Goal: Task Accomplishment & Management: Manage account settings

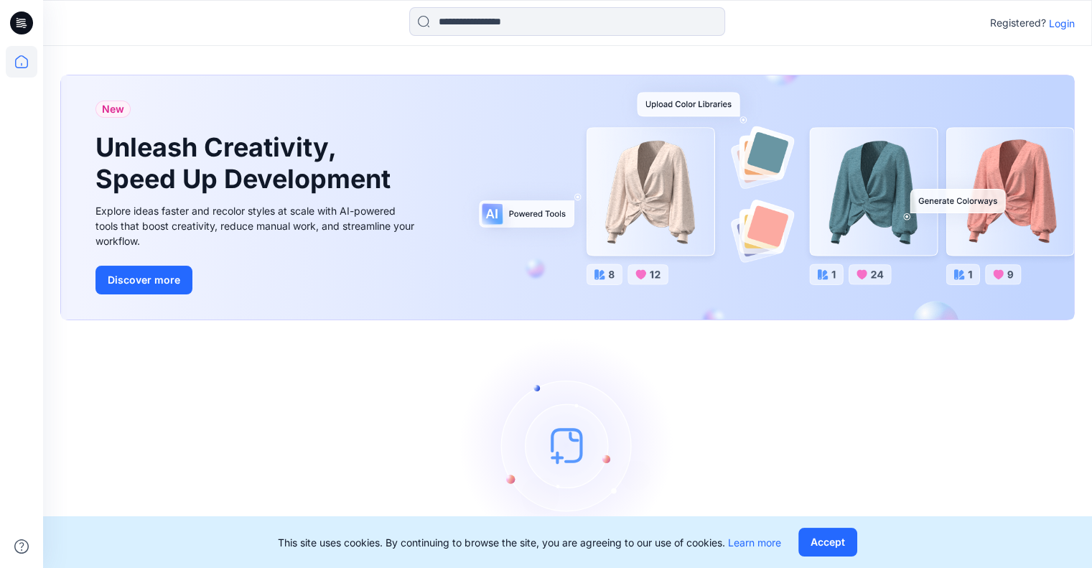
click at [1059, 27] on p "Login" at bounding box center [1061, 23] width 26 height 15
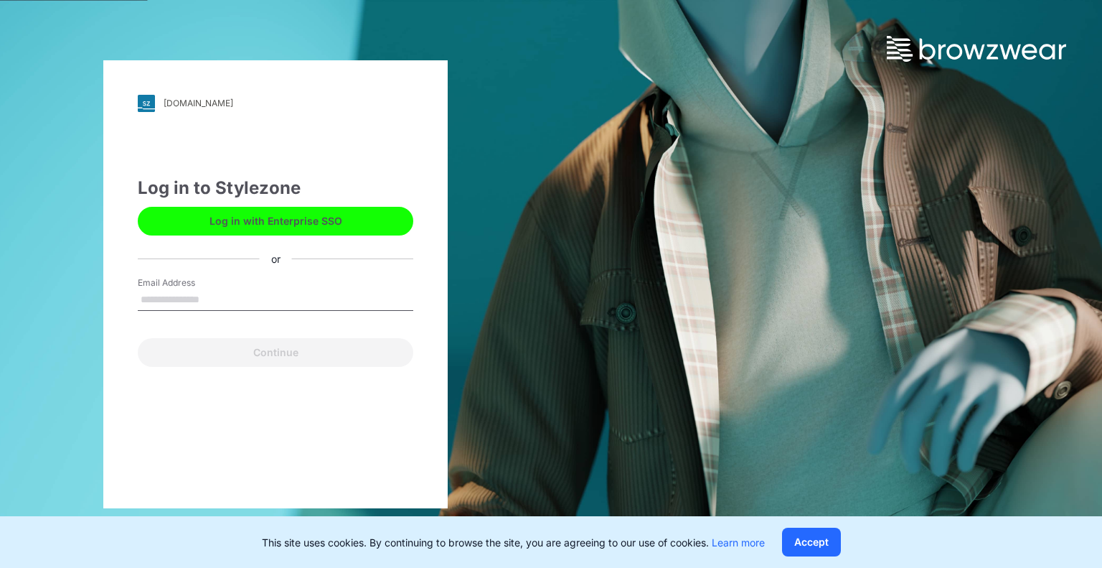
click at [260, 295] on input "Email Address" at bounding box center [276, 300] width 276 height 22
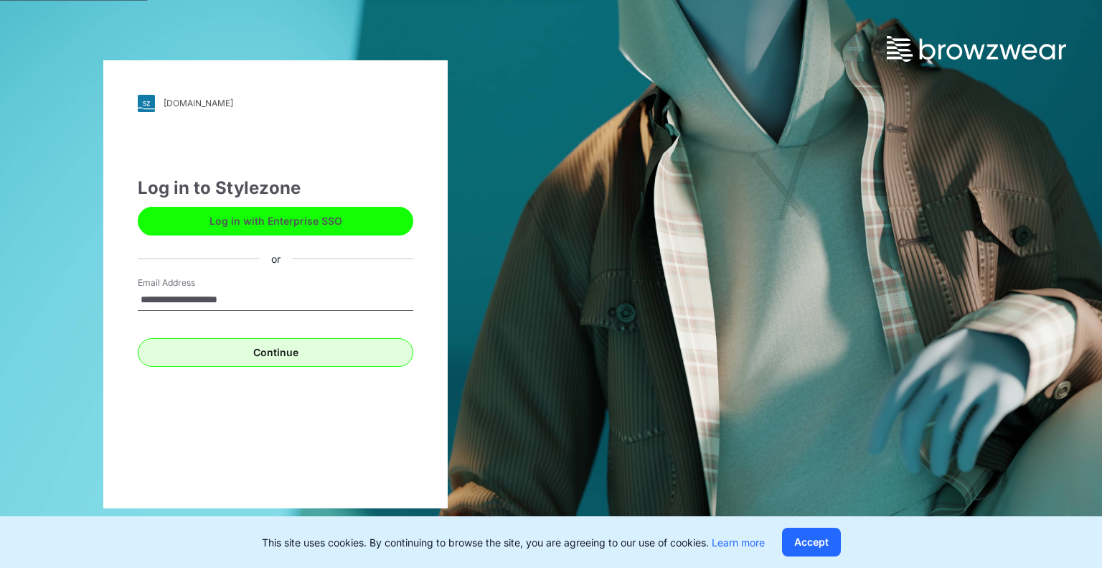
type input "**********"
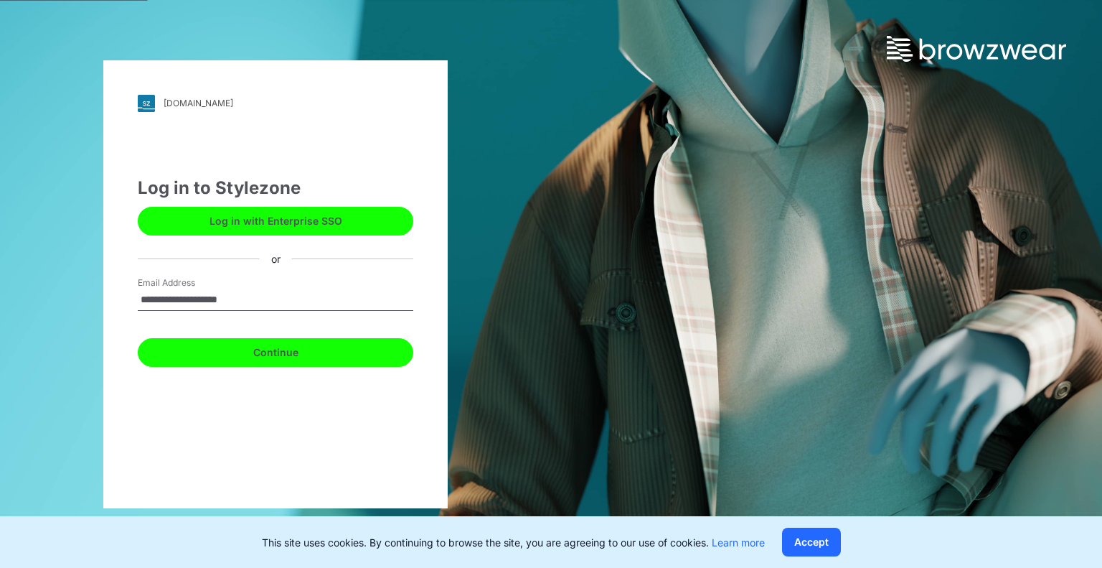
click at [291, 358] on button "Continue" at bounding box center [276, 352] width 276 height 29
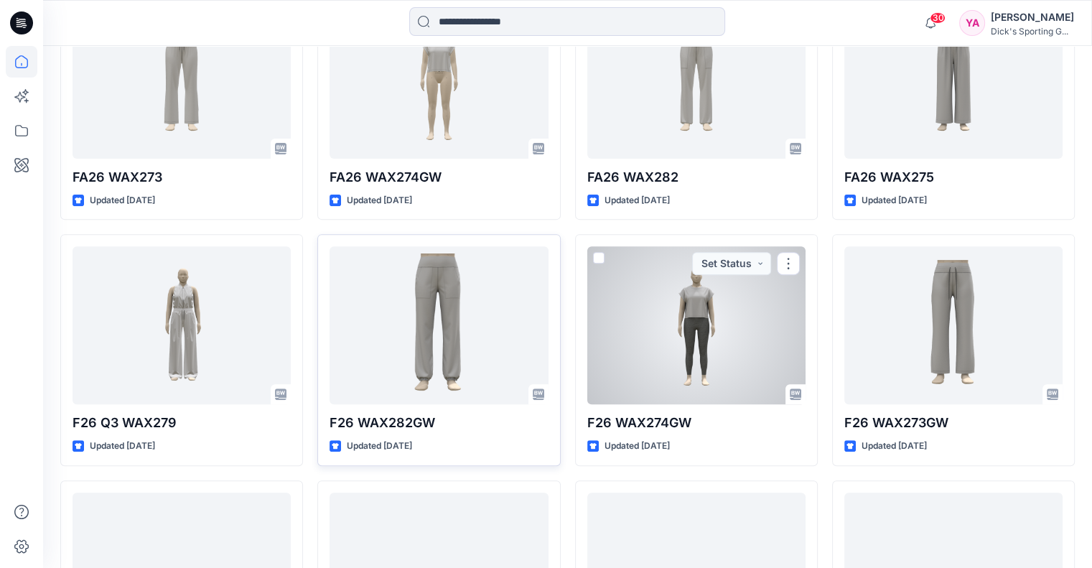
scroll to position [555, 0]
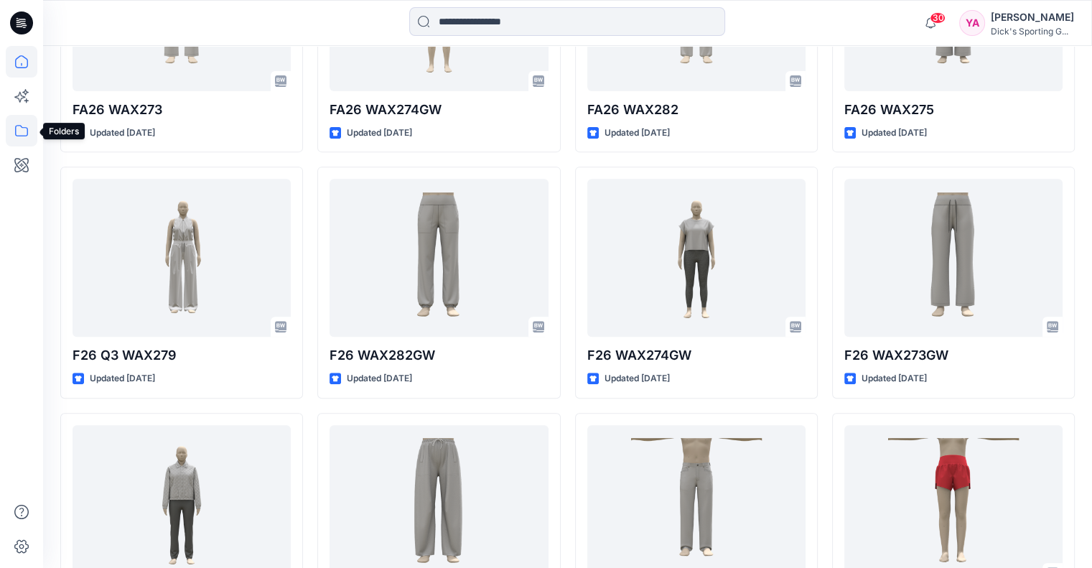
click at [22, 137] on icon at bounding box center [22, 131] width 32 height 32
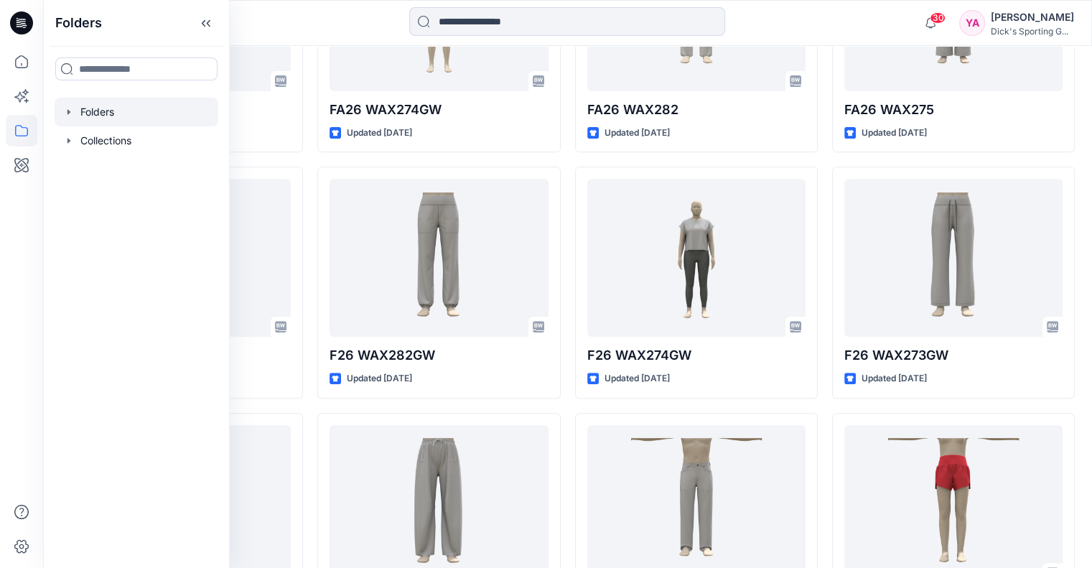
click at [113, 115] on div at bounding box center [137, 112] width 164 height 29
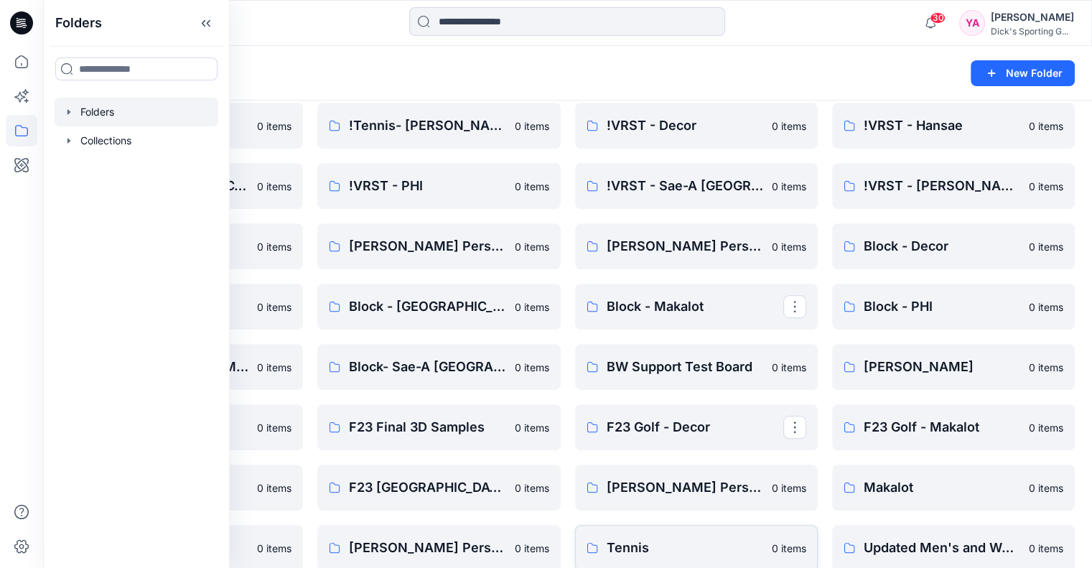
scroll to position [858, 0]
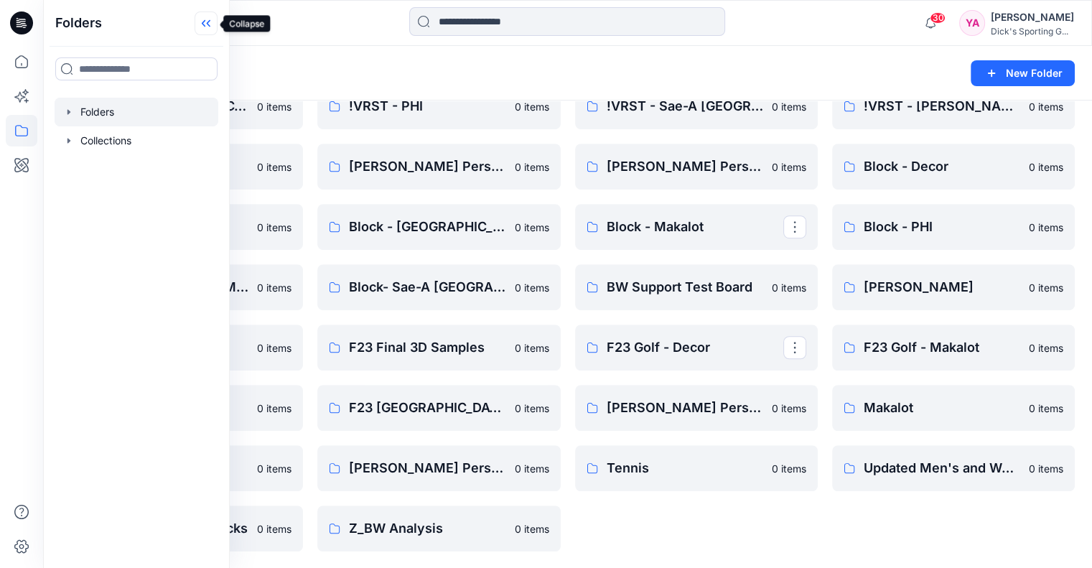
click at [216, 22] on icon at bounding box center [205, 23] width 23 height 24
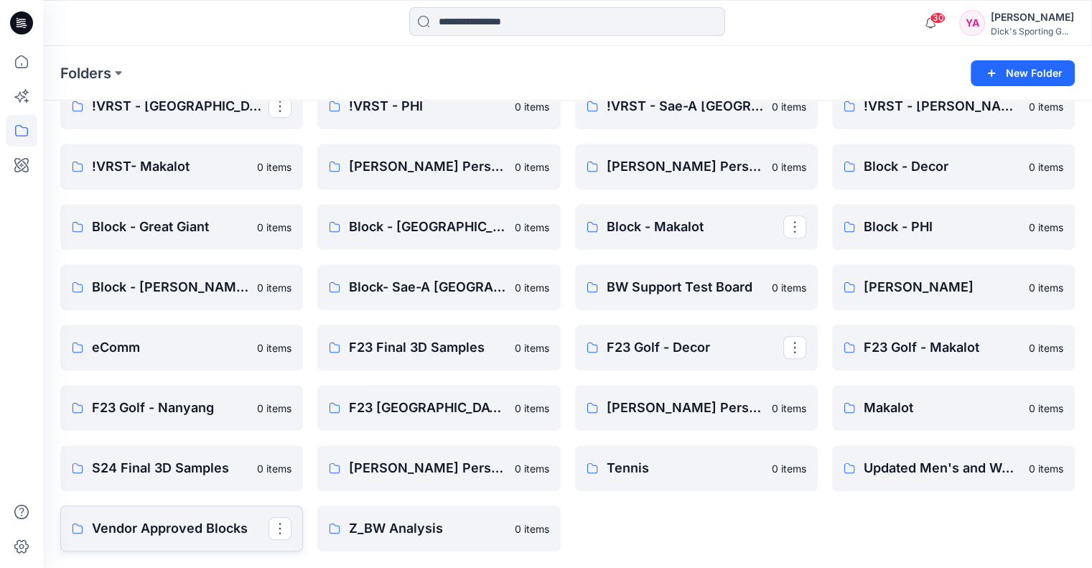
click at [200, 520] on p "Vendor Approved Blocks" at bounding box center [180, 528] width 177 height 20
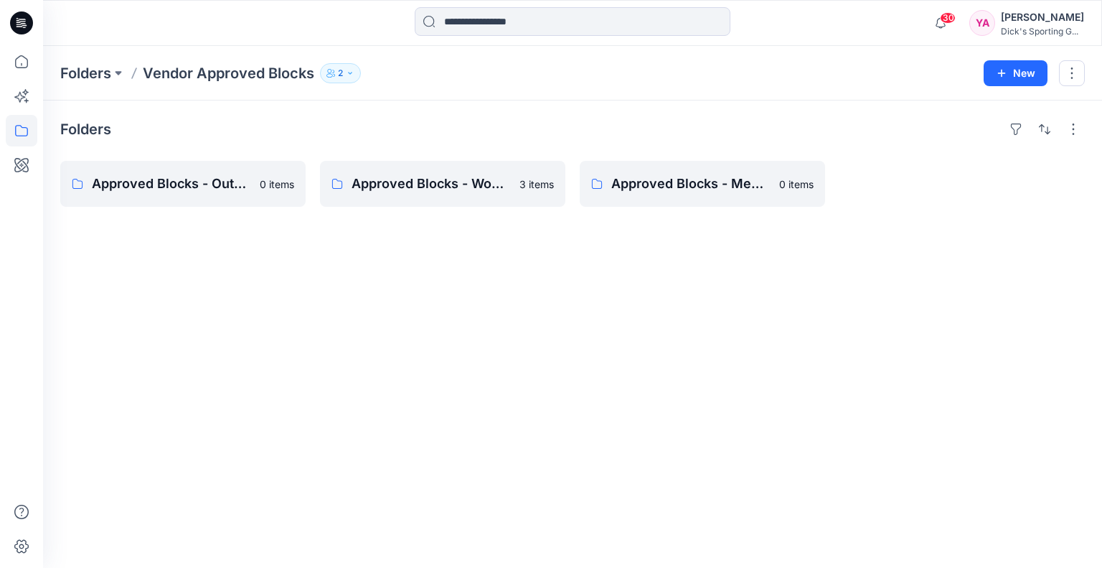
click at [332, 76] on icon "button" at bounding box center [331, 73] width 9 height 9
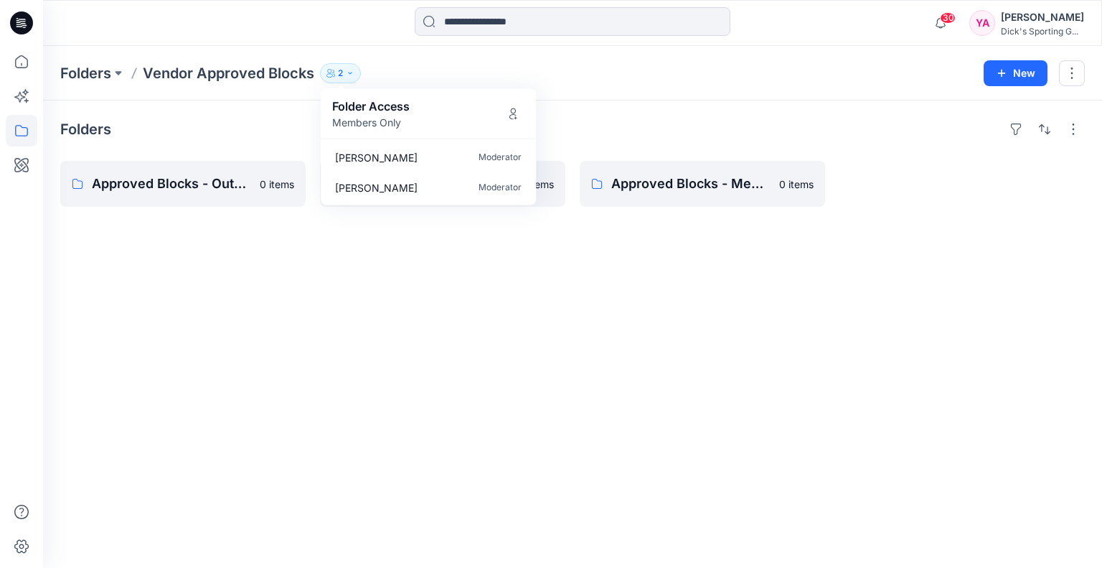
click at [365, 257] on div "Folders Approved Blocks - Outerwear 0 items Approved Blocks - Womens Golf 3 ite…" at bounding box center [572, 333] width 1059 height 467
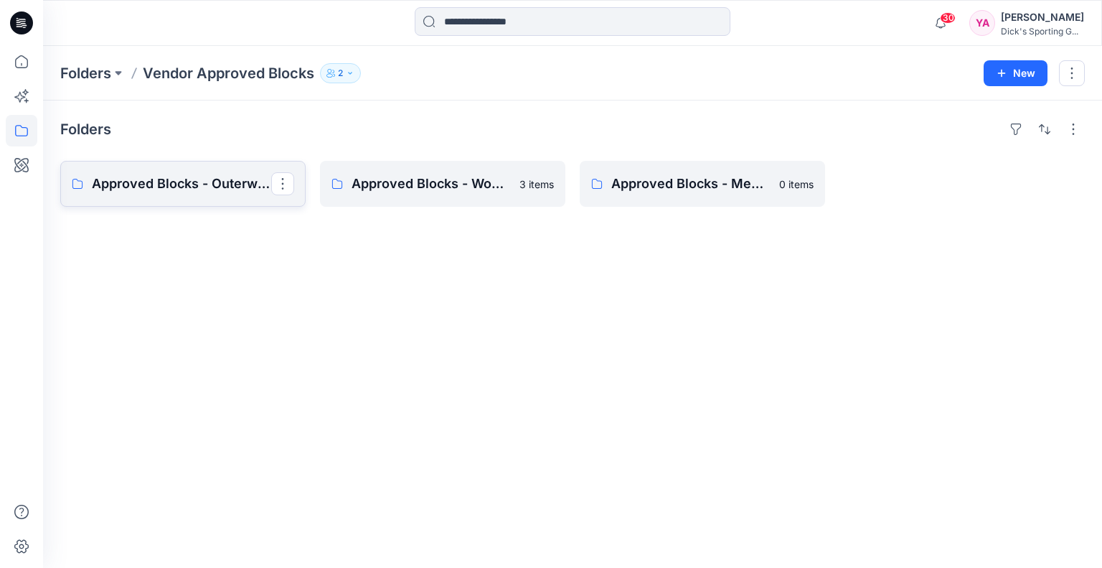
click at [213, 187] on p "Approved Blocks - Outerwear" at bounding box center [181, 184] width 179 height 20
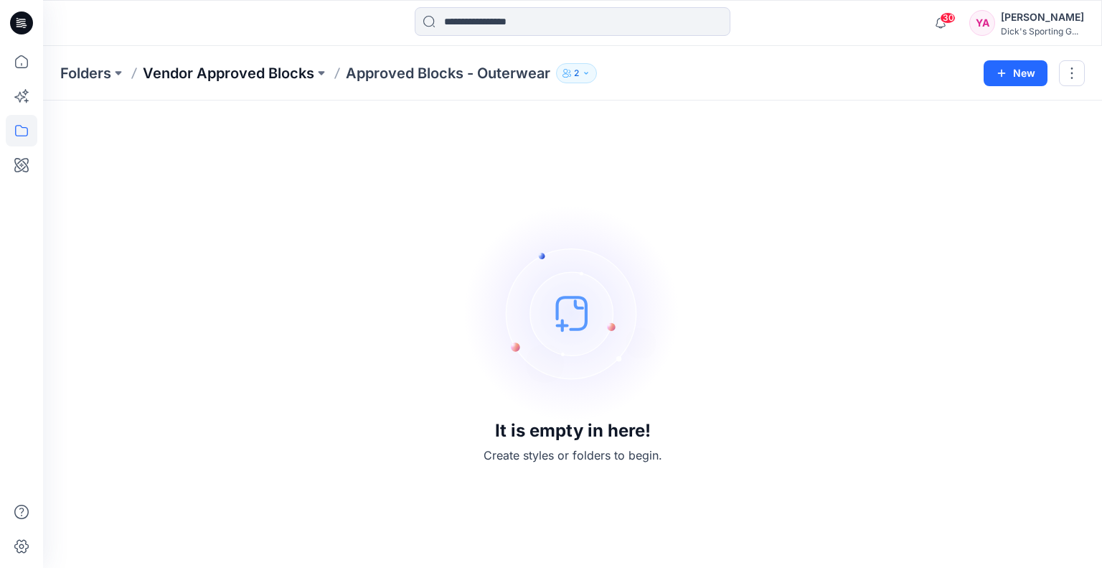
click at [273, 74] on p "Vendor Approved Blocks" at bounding box center [229, 73] width 172 height 20
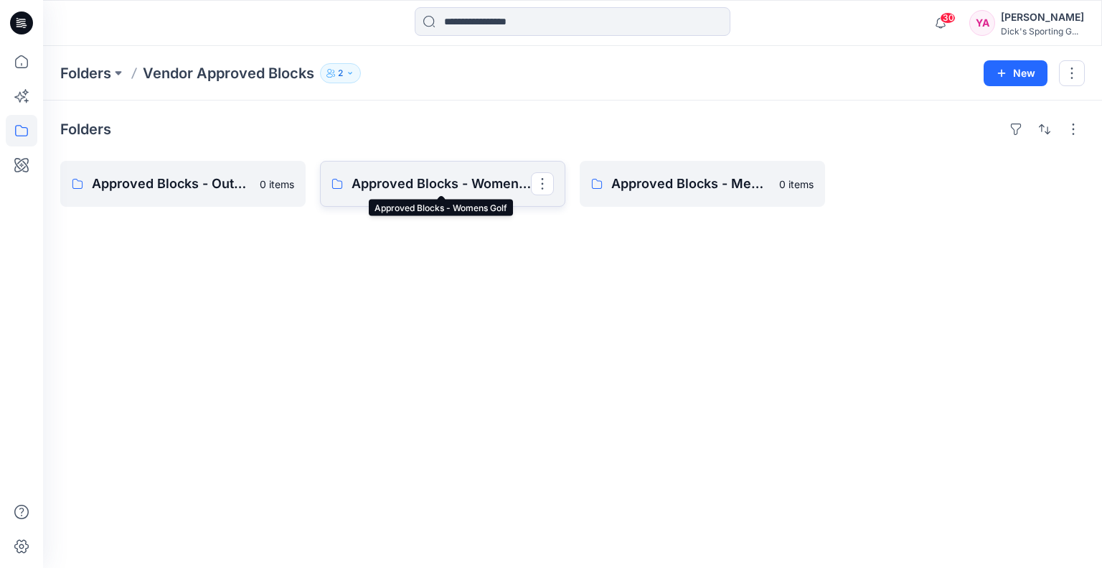
click at [464, 182] on p "Approved Blocks - Womens Golf" at bounding box center [441, 184] width 179 height 20
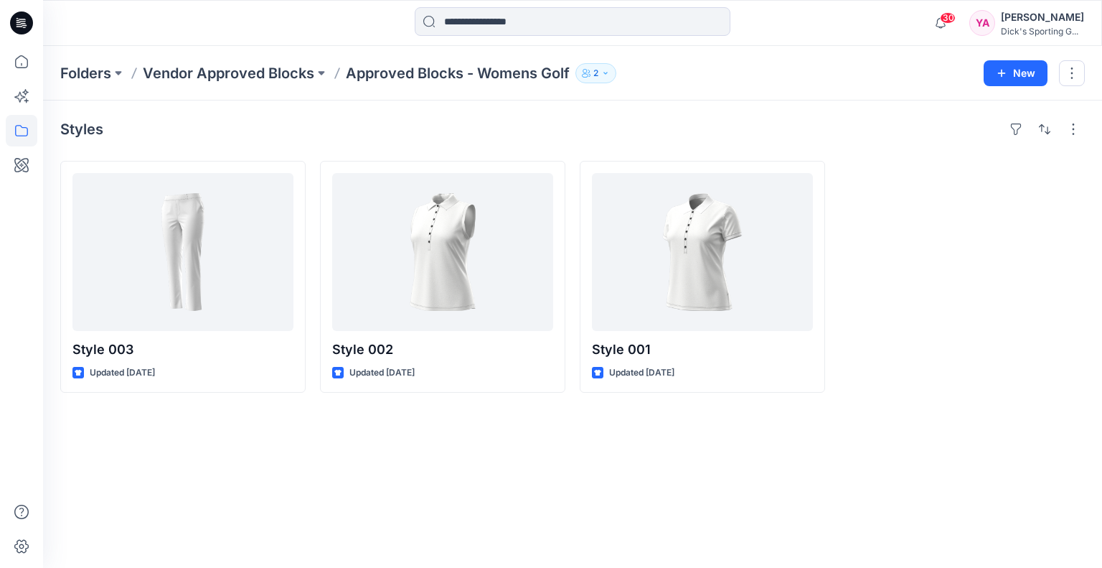
click at [609, 76] on icon "button" at bounding box center [605, 73] width 9 height 9
click at [669, 65] on div "Folders Vendor Approved Blocks Approved Blocks - Womens Golf 2 Folder Access Me…" at bounding box center [516, 73] width 913 height 20
click at [230, 76] on p "Vendor Approved Blocks" at bounding box center [229, 73] width 172 height 20
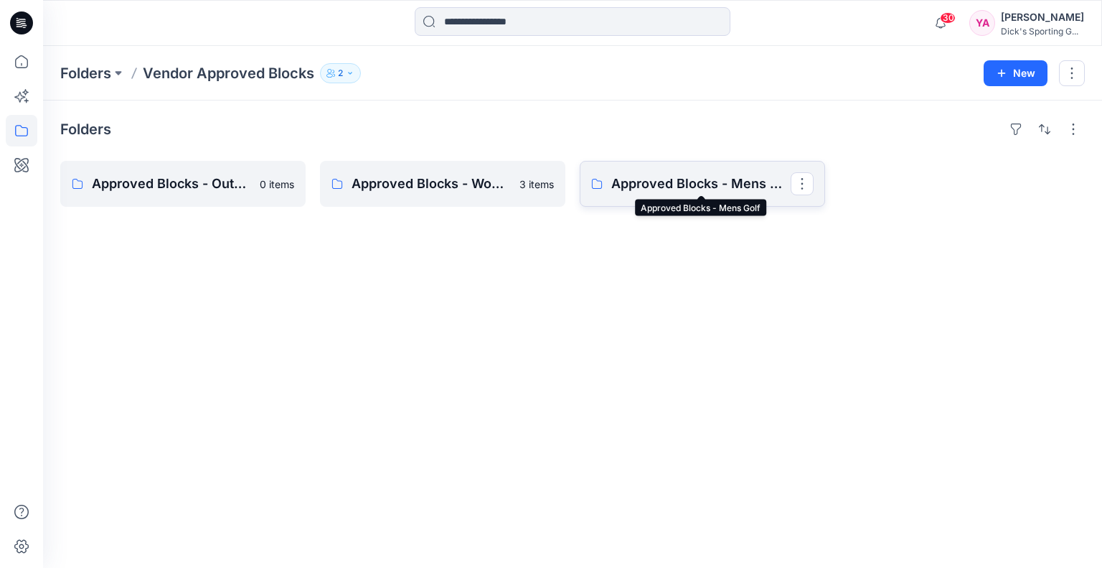
click at [692, 184] on p "Approved Blocks - Mens Golf" at bounding box center [700, 184] width 179 height 20
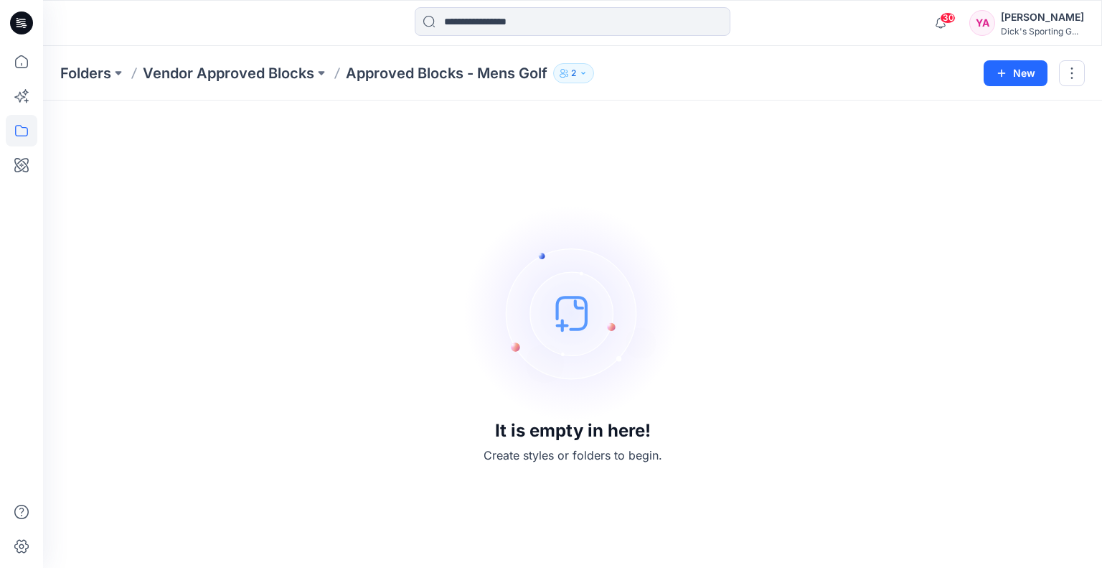
click at [670, 65] on div "Folders Vendor Approved Blocks Approved Blocks - Mens Golf 2" at bounding box center [516, 73] width 913 height 20
click at [27, 65] on icon at bounding box center [21, 61] width 13 height 13
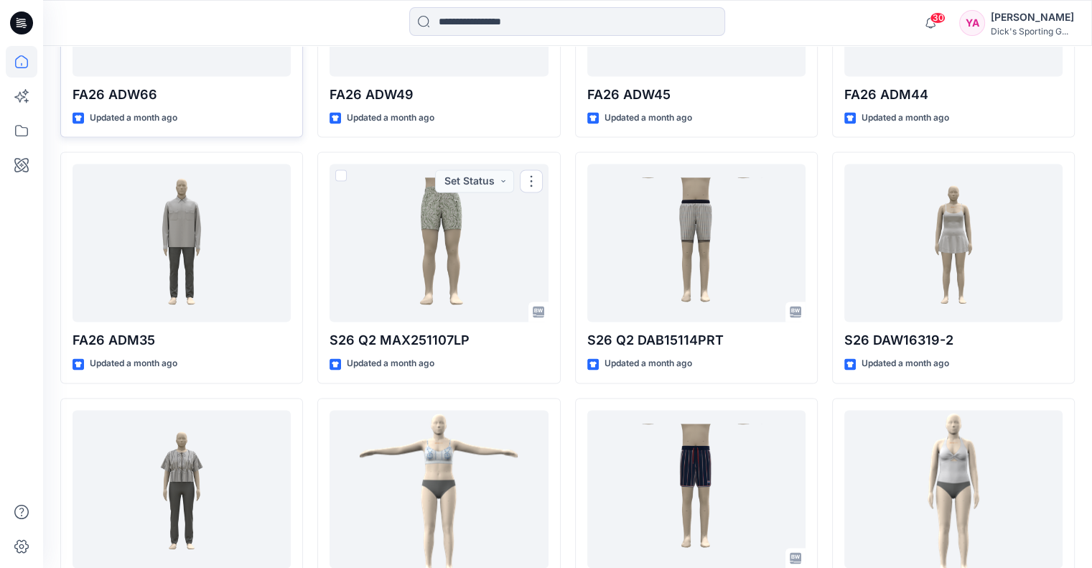
scroll to position [2028, 0]
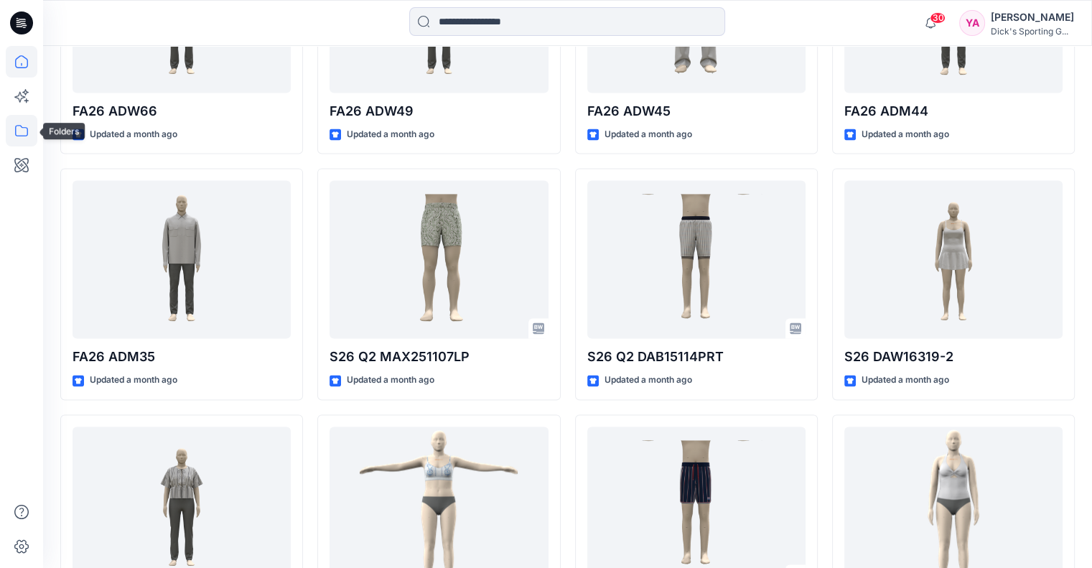
click at [27, 126] on icon at bounding box center [22, 131] width 32 height 32
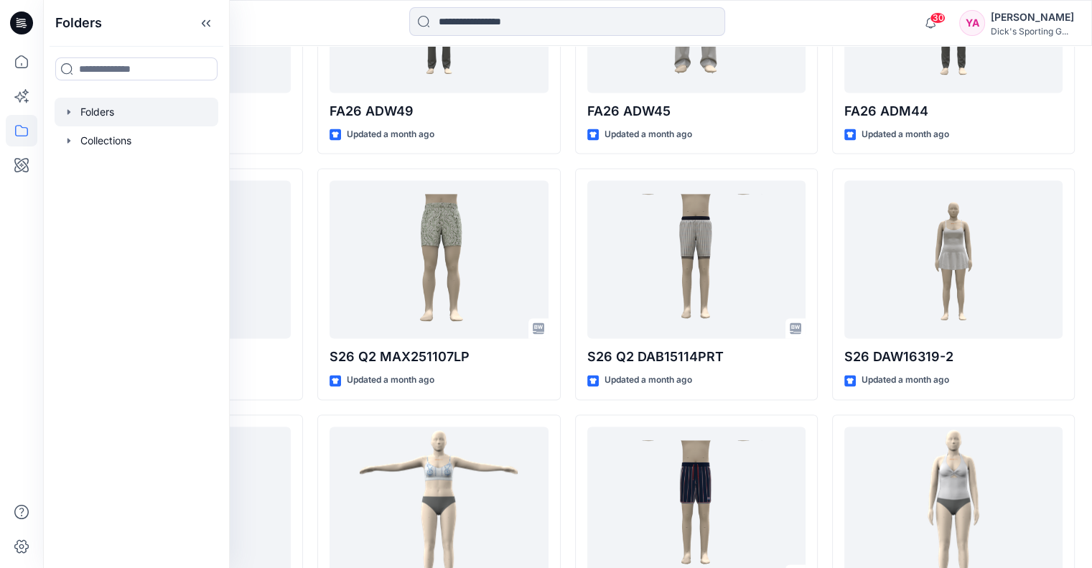
click at [129, 118] on div at bounding box center [137, 112] width 164 height 29
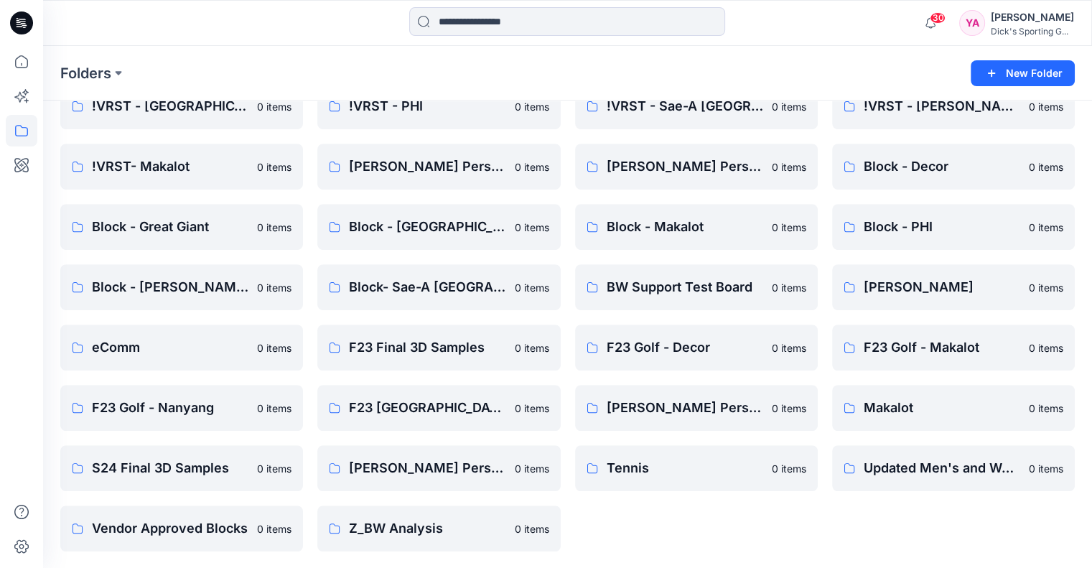
scroll to position [787, 0]
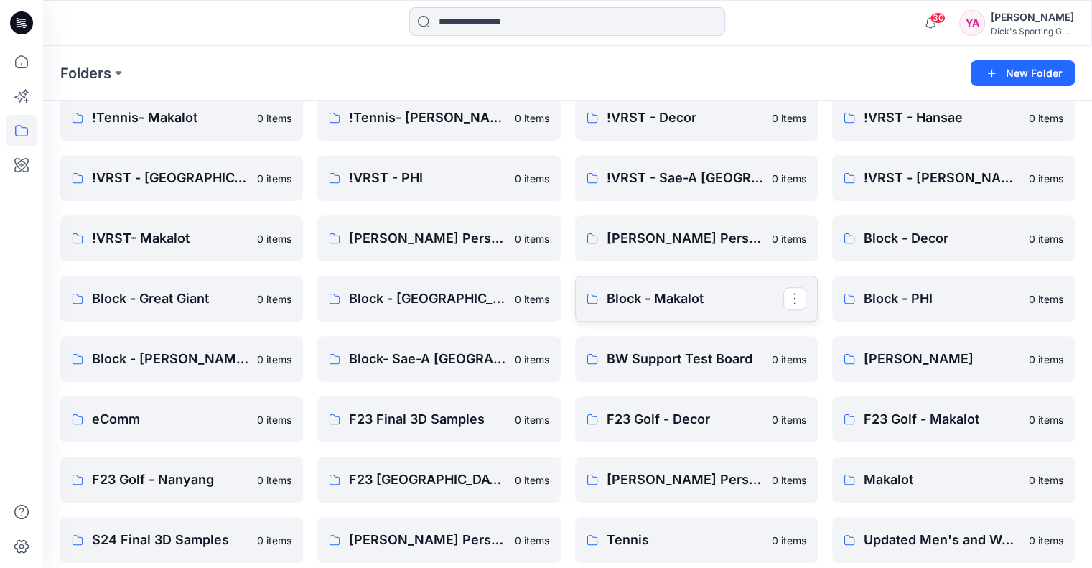
click at [664, 289] on p "Block - Makalot" at bounding box center [694, 298] width 177 height 20
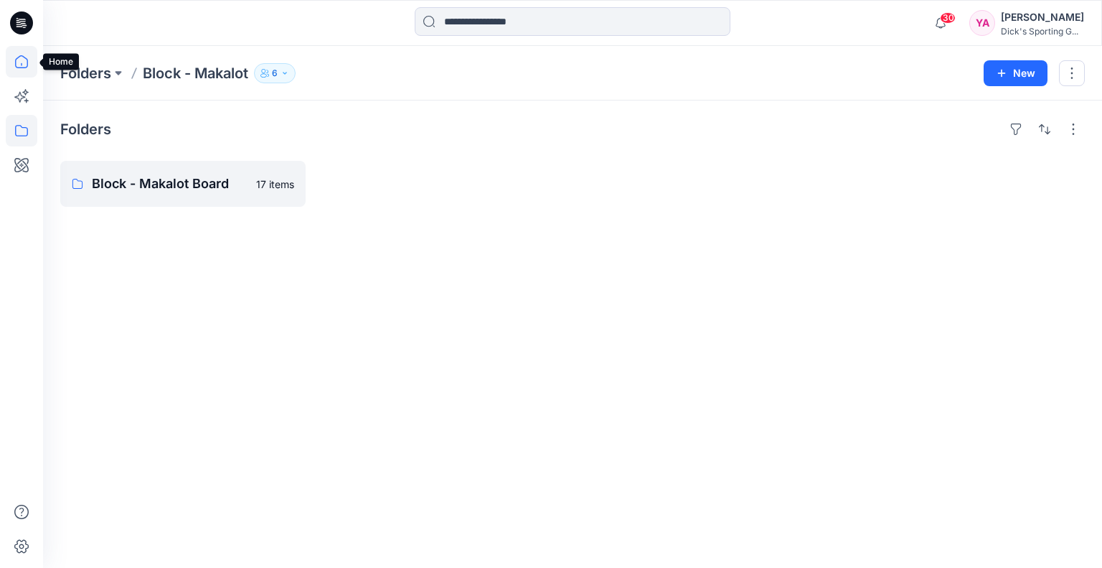
click at [16, 65] on icon at bounding box center [22, 62] width 32 height 32
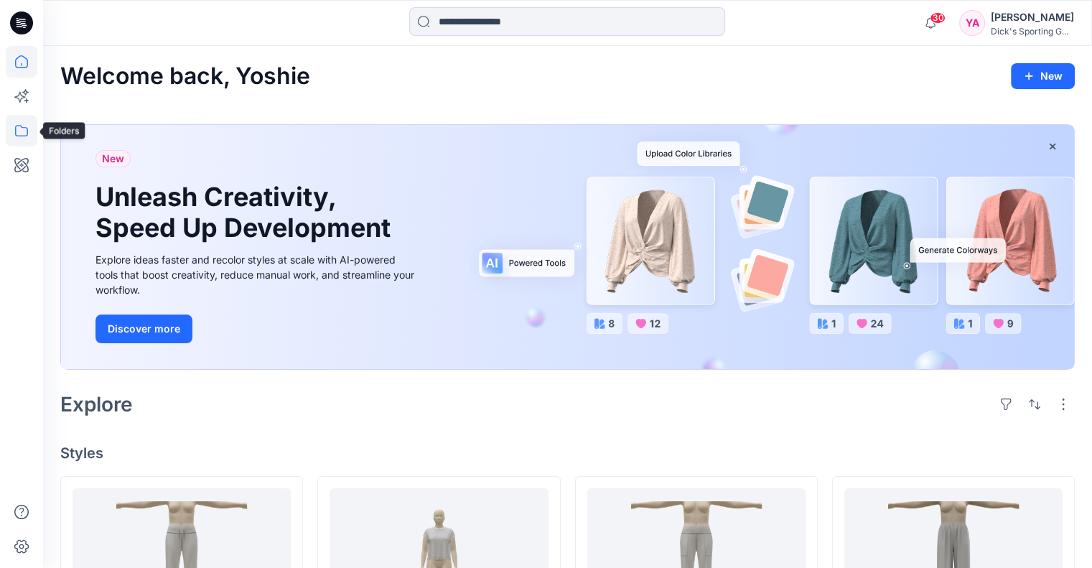
click at [20, 123] on icon at bounding box center [22, 131] width 32 height 32
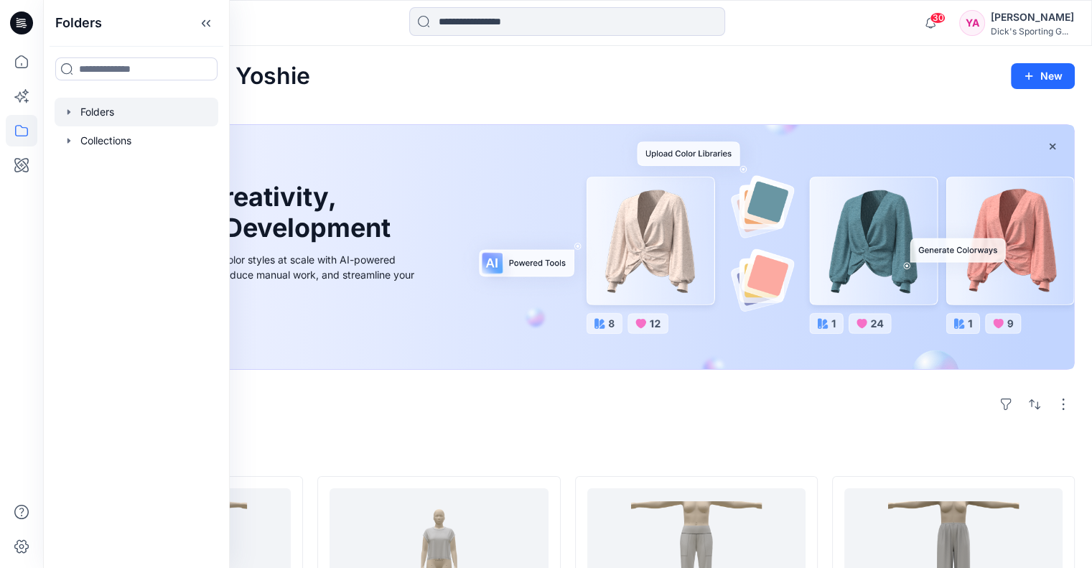
click at [143, 115] on div at bounding box center [137, 112] width 164 height 29
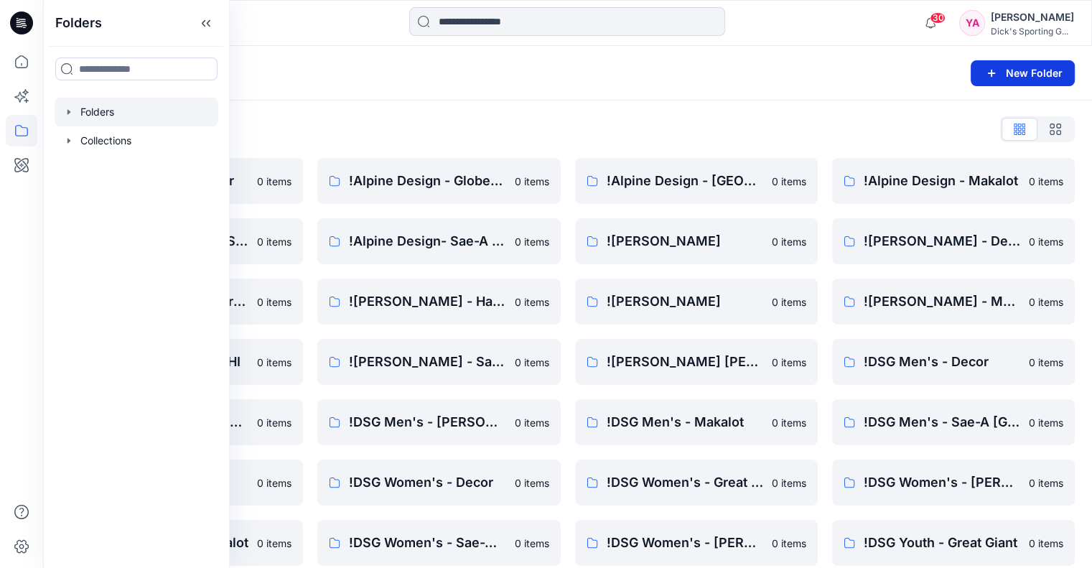
click at [1008, 71] on button "New Folder" at bounding box center [1022, 73] width 104 height 26
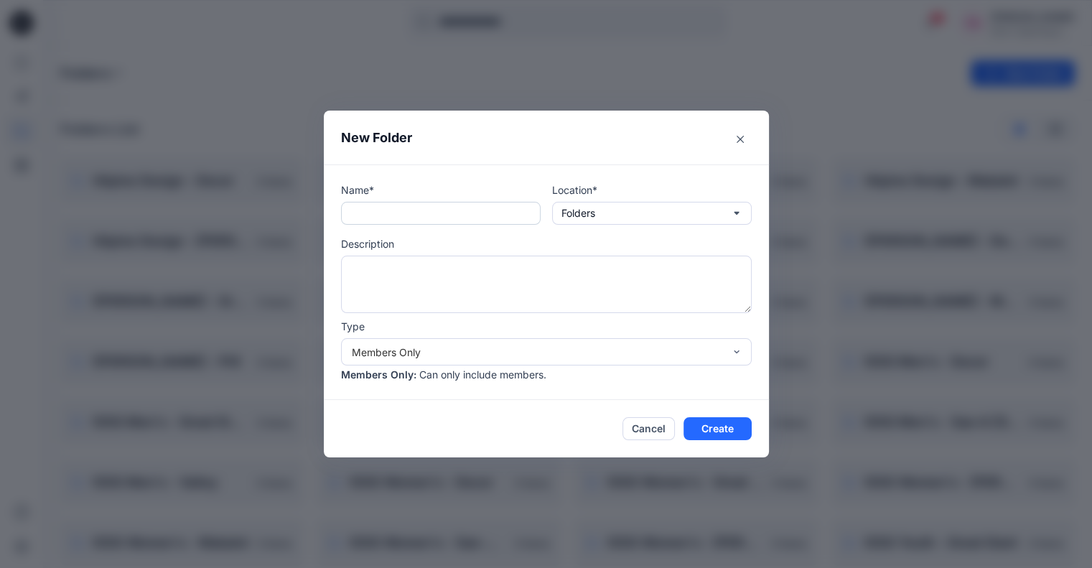
click at [469, 212] on input "text" at bounding box center [441, 213] width 200 height 23
type input "**********"
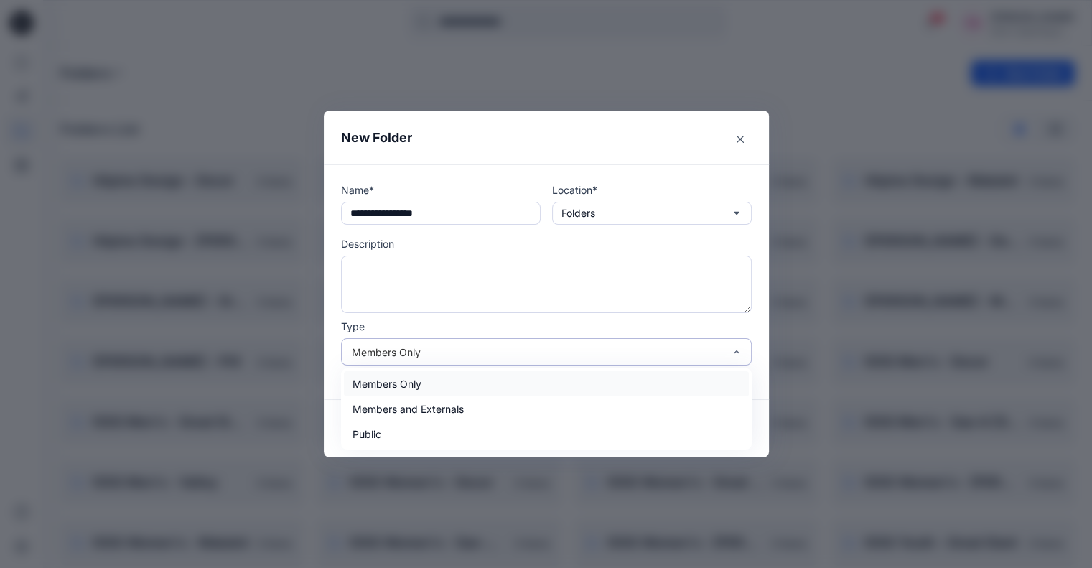
click at [591, 354] on div "Members Only" at bounding box center [538, 351] width 372 height 15
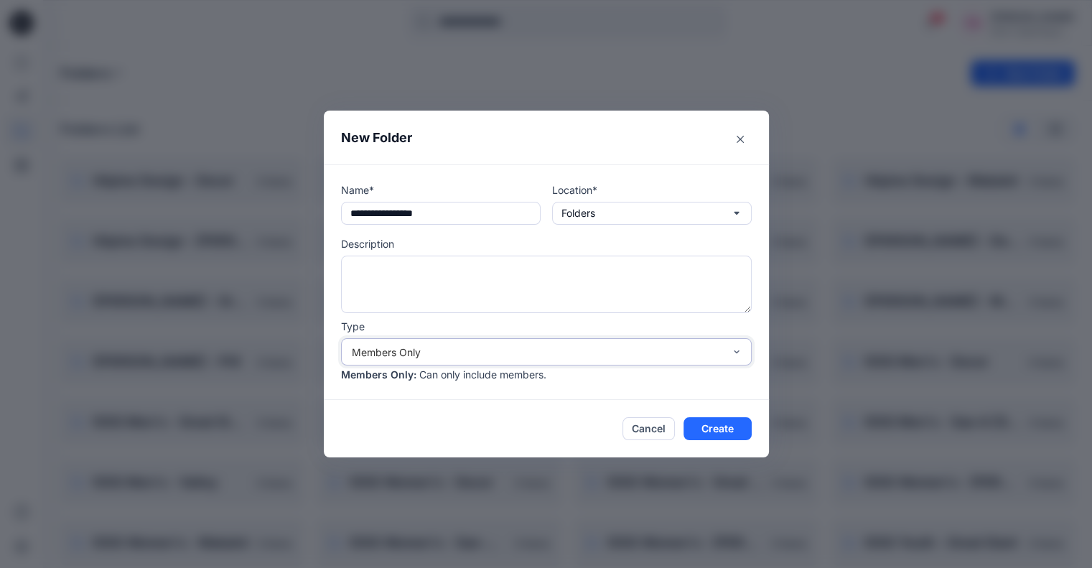
click at [591, 354] on div "Members Only" at bounding box center [538, 351] width 372 height 15
click at [725, 425] on button "Create" at bounding box center [717, 428] width 68 height 23
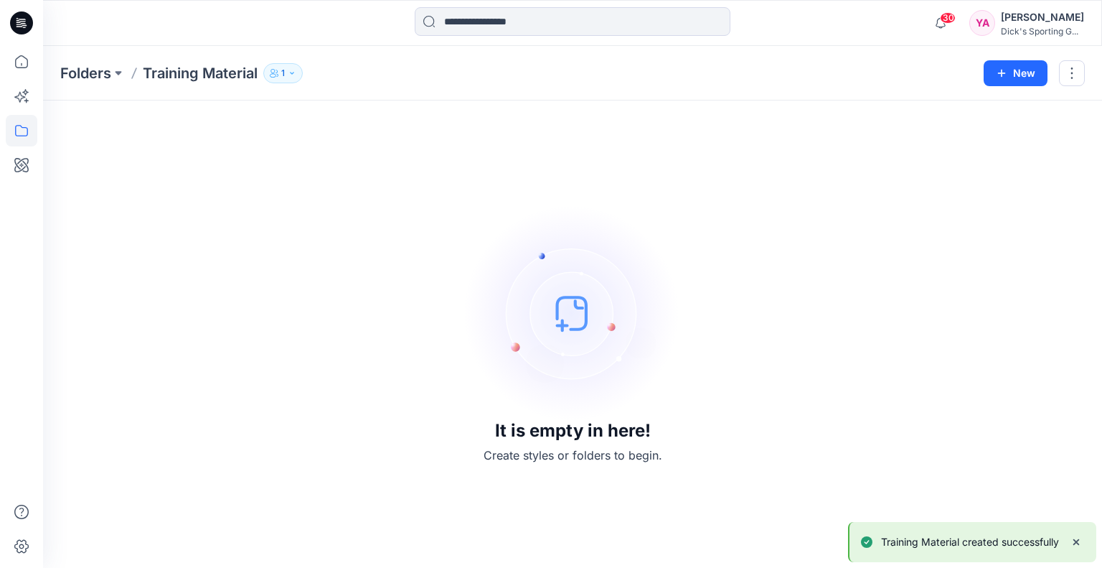
click at [283, 71] on p "1" at bounding box center [283, 73] width 4 height 16
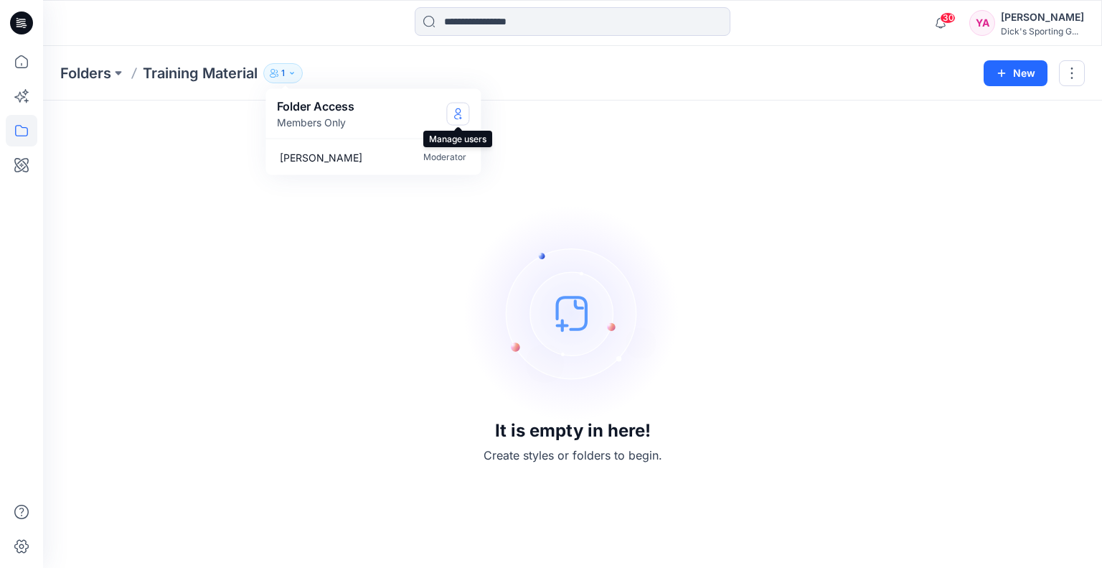
click at [457, 113] on icon "Manage Users" at bounding box center [459, 113] width 6 height 11
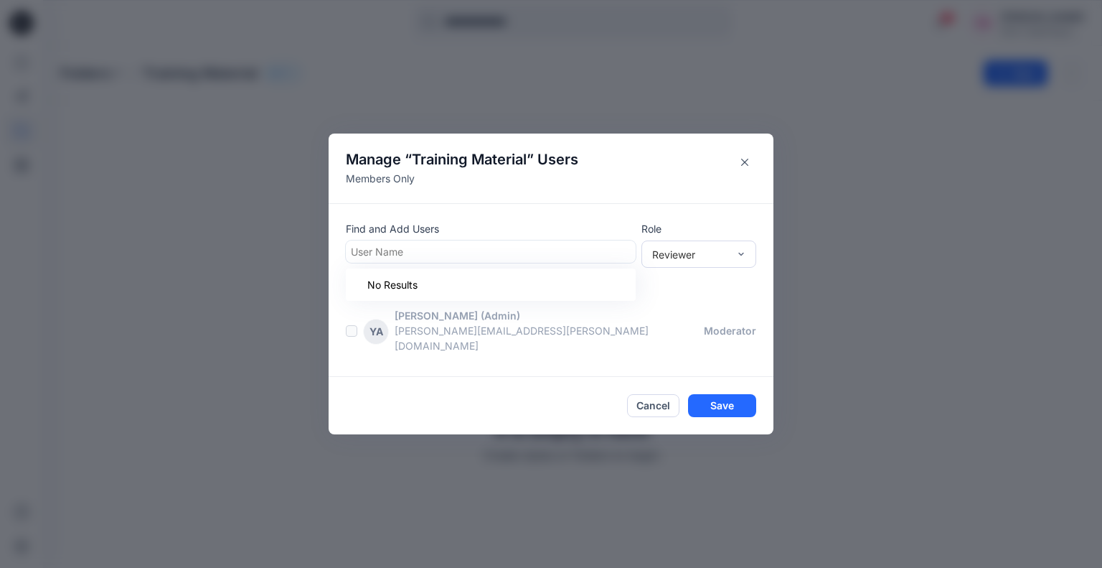
click at [518, 260] on div at bounding box center [491, 252] width 280 height 18
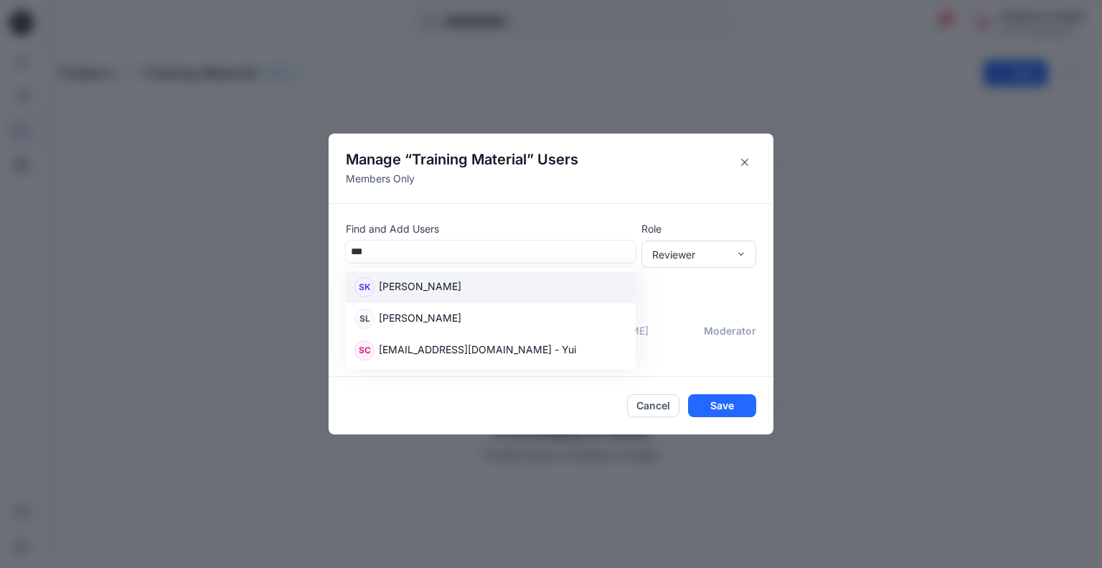
type input "****"
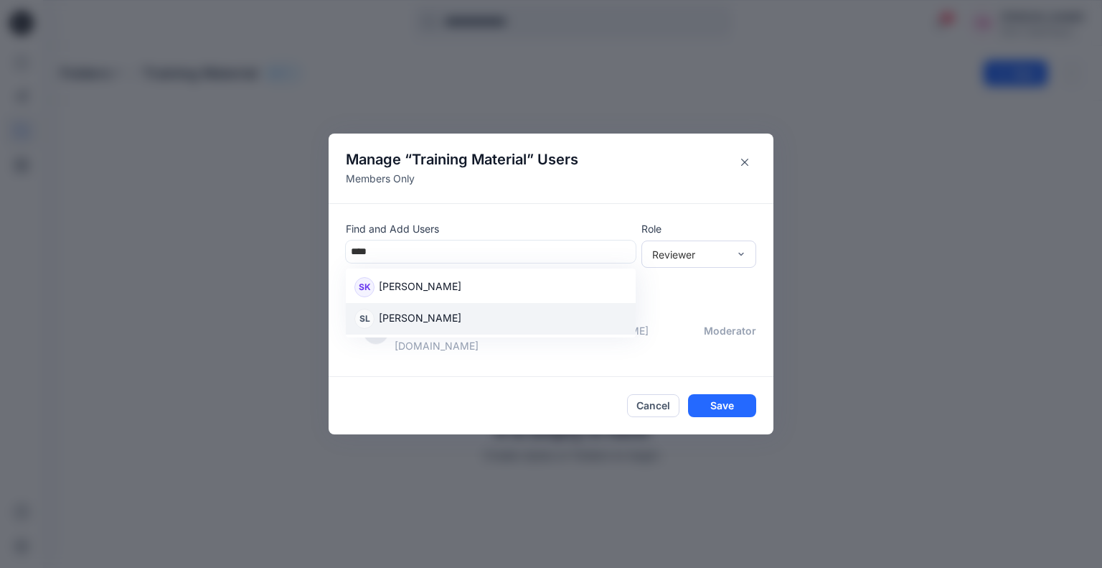
click at [426, 320] on p "Sarah Lynch" at bounding box center [420, 319] width 83 height 19
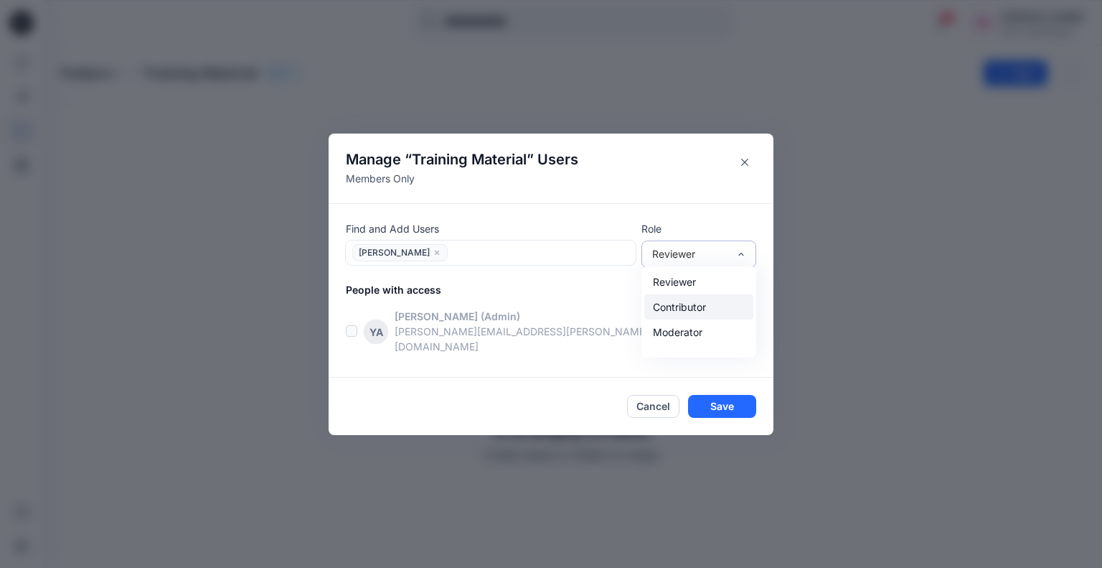
click at [722, 309] on div "Contributor" at bounding box center [698, 306] width 109 height 25
click at [704, 339] on div "Moderator" at bounding box center [698, 331] width 109 height 25
click at [719, 401] on button "Save" at bounding box center [722, 406] width 68 height 23
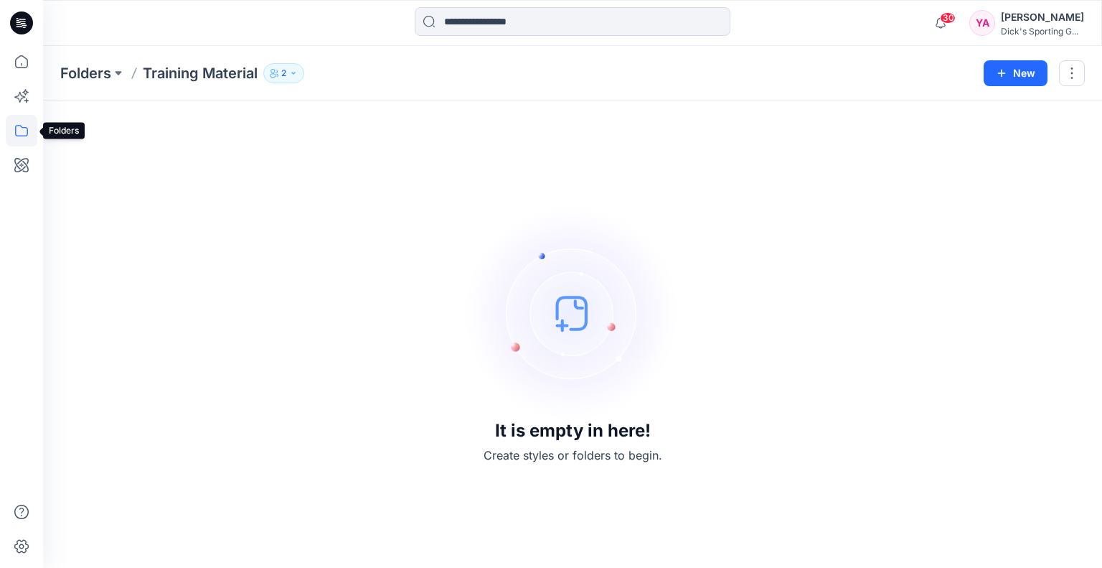
click at [19, 134] on icon at bounding box center [22, 131] width 32 height 32
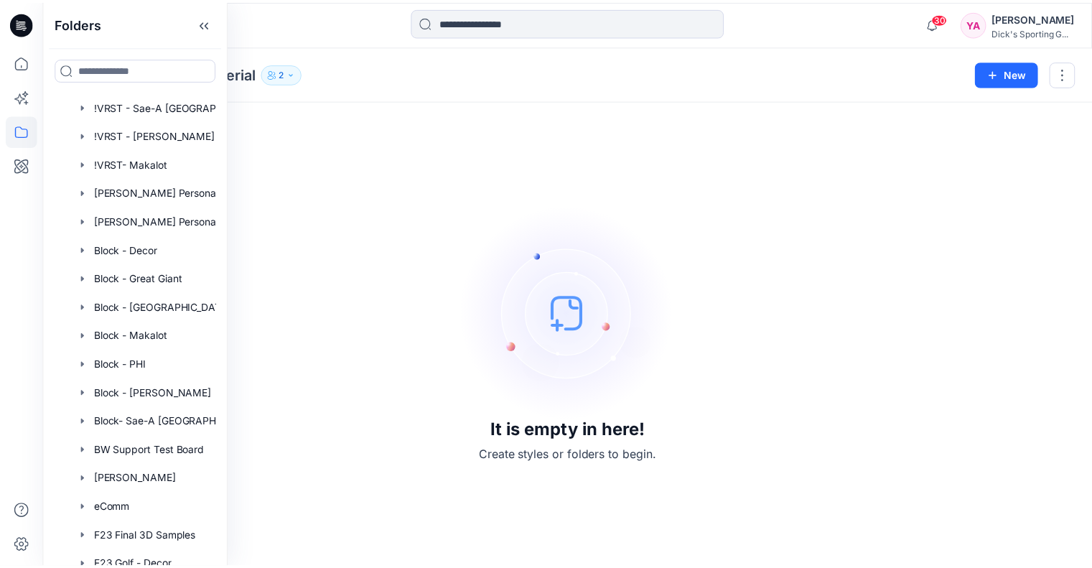
scroll to position [1616, 0]
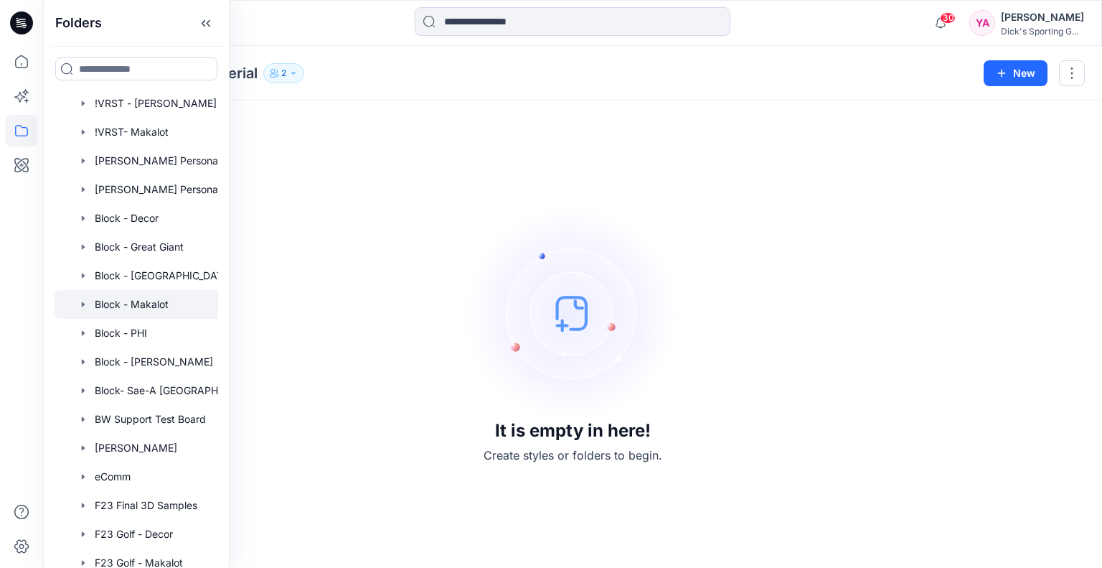
click at [157, 307] on div at bounding box center [155, 304] width 201 height 29
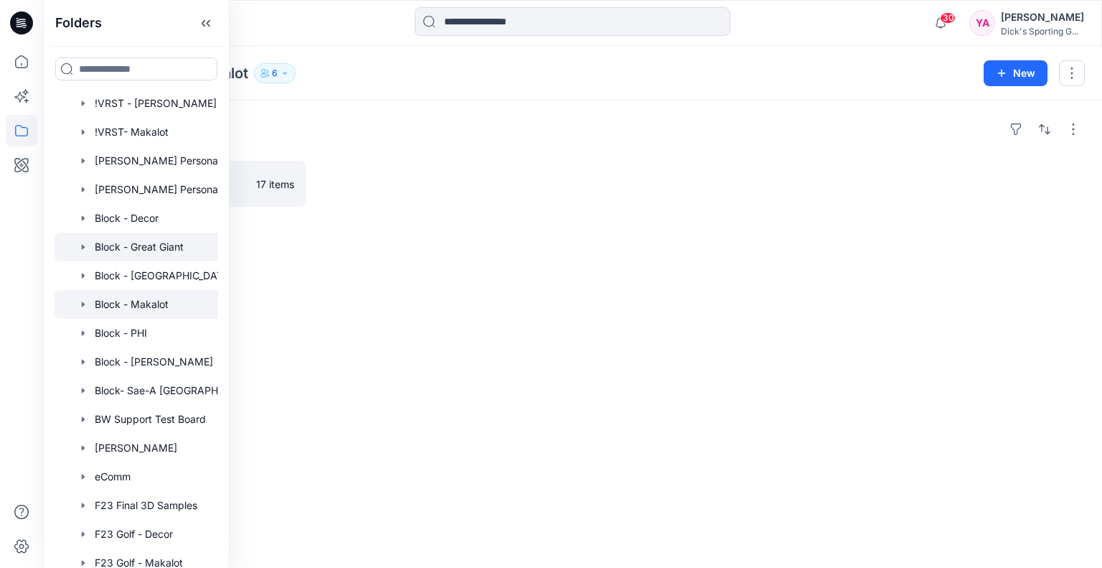
click at [156, 246] on div at bounding box center [155, 247] width 201 height 29
click at [254, 179] on p "Block - Great Giant Board" at bounding box center [181, 184] width 179 height 20
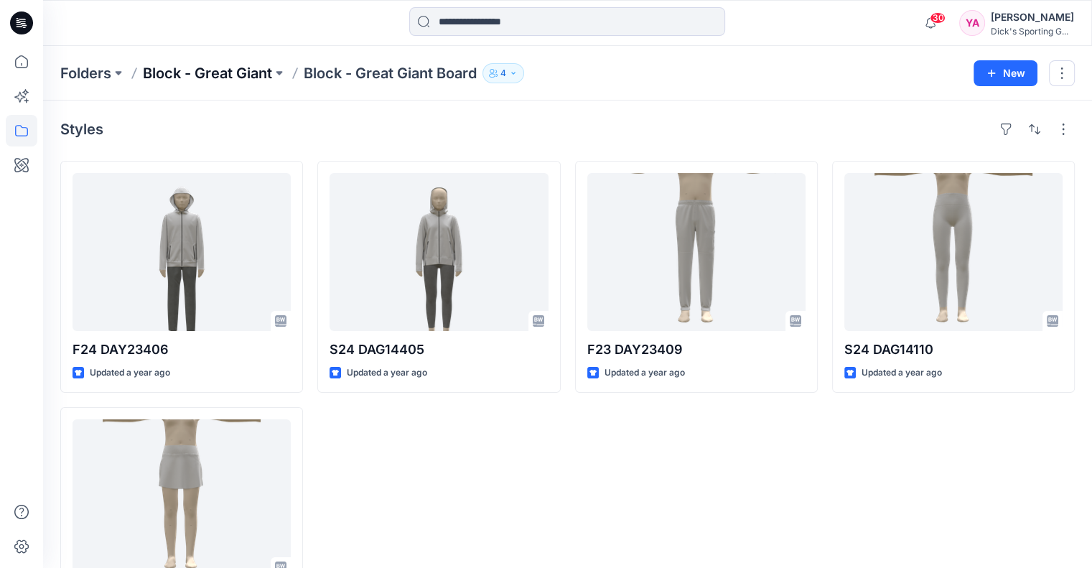
click at [240, 77] on p "Block - Great Giant" at bounding box center [207, 73] width 129 height 20
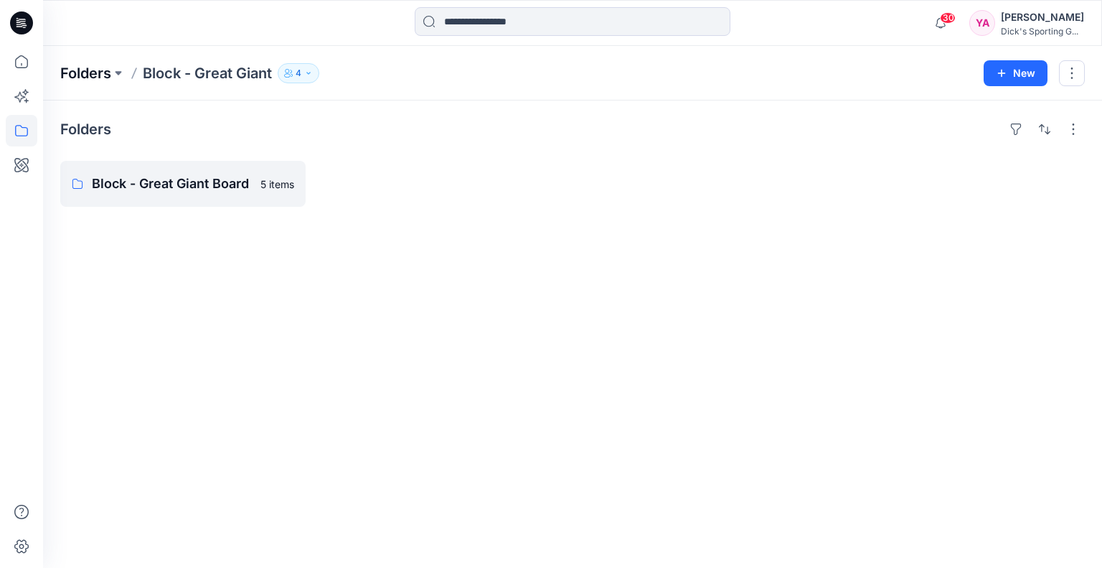
click at [109, 74] on p "Folders" at bounding box center [85, 73] width 51 height 20
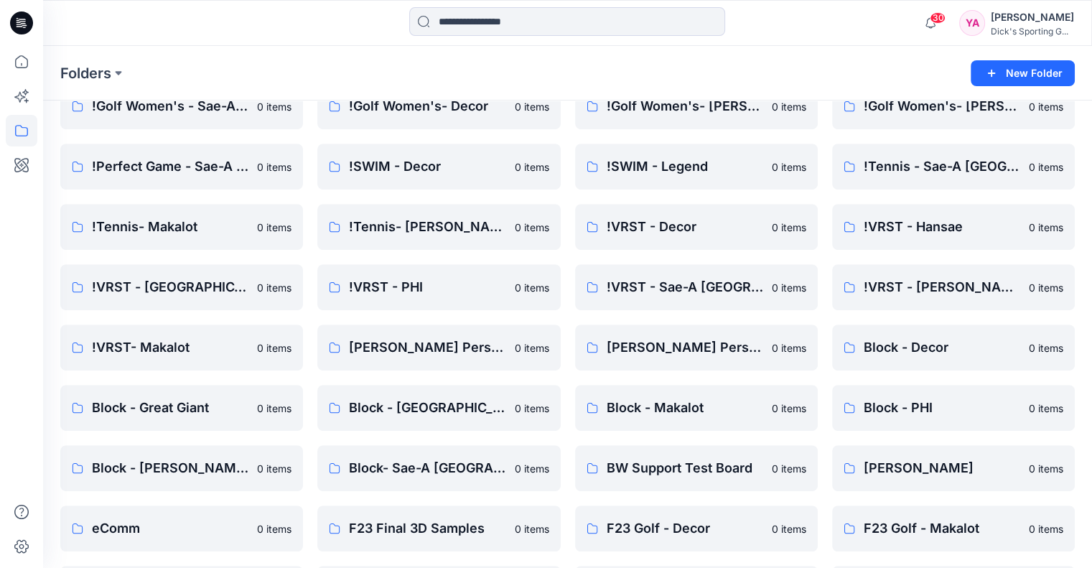
scroll to position [718, 0]
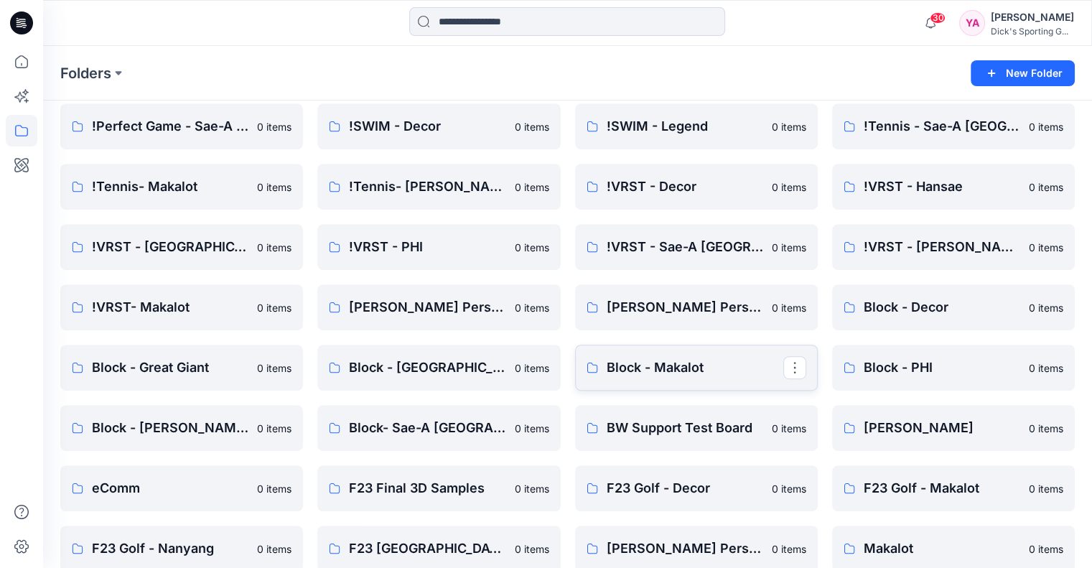
click at [648, 367] on p "Block - Makalot" at bounding box center [694, 367] width 177 height 20
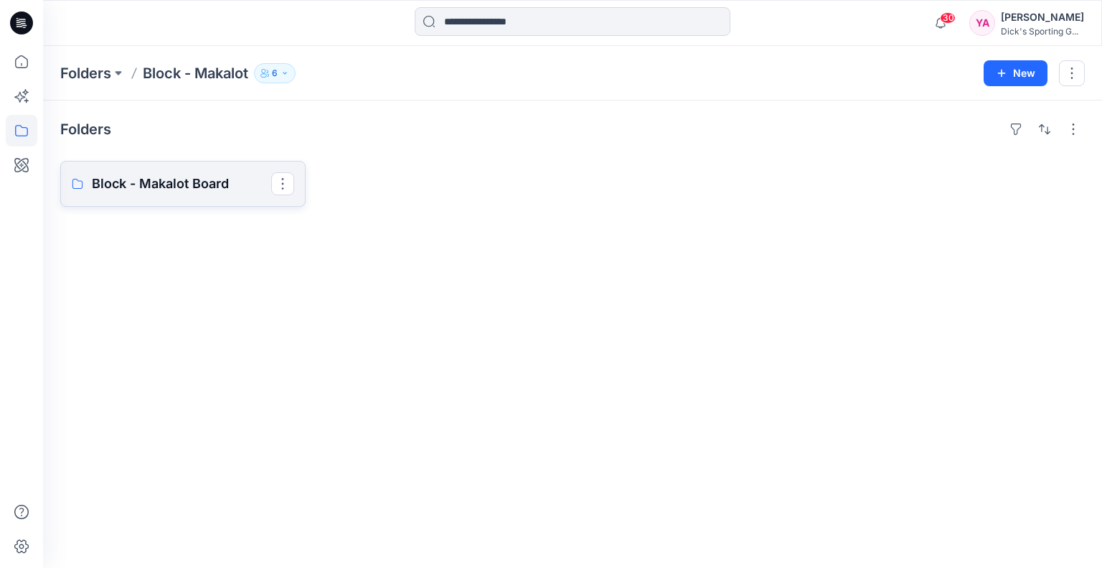
click at [191, 174] on p "Block - Makalot Board" at bounding box center [181, 184] width 179 height 20
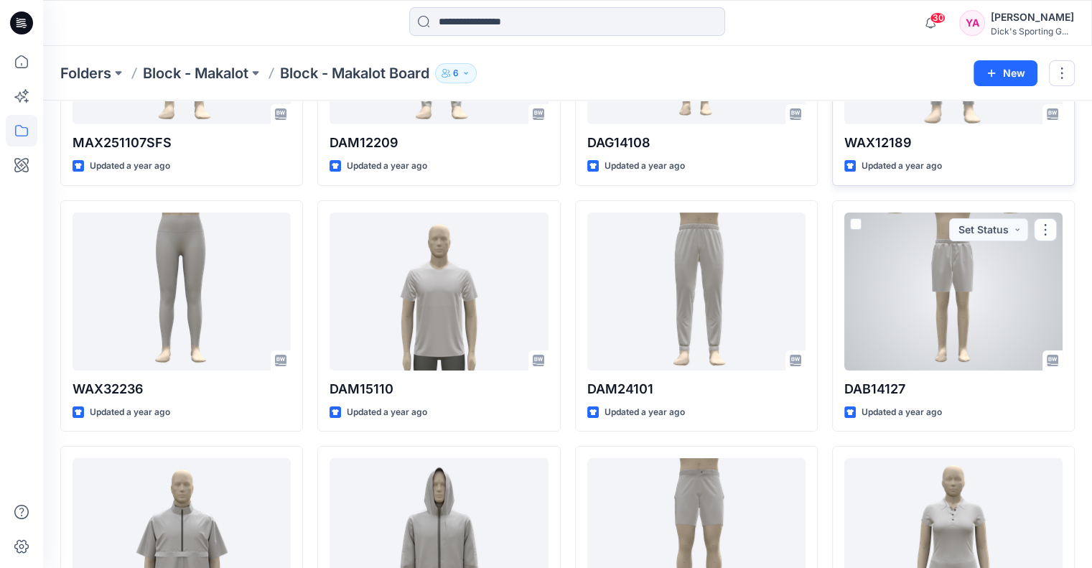
scroll to position [215, 0]
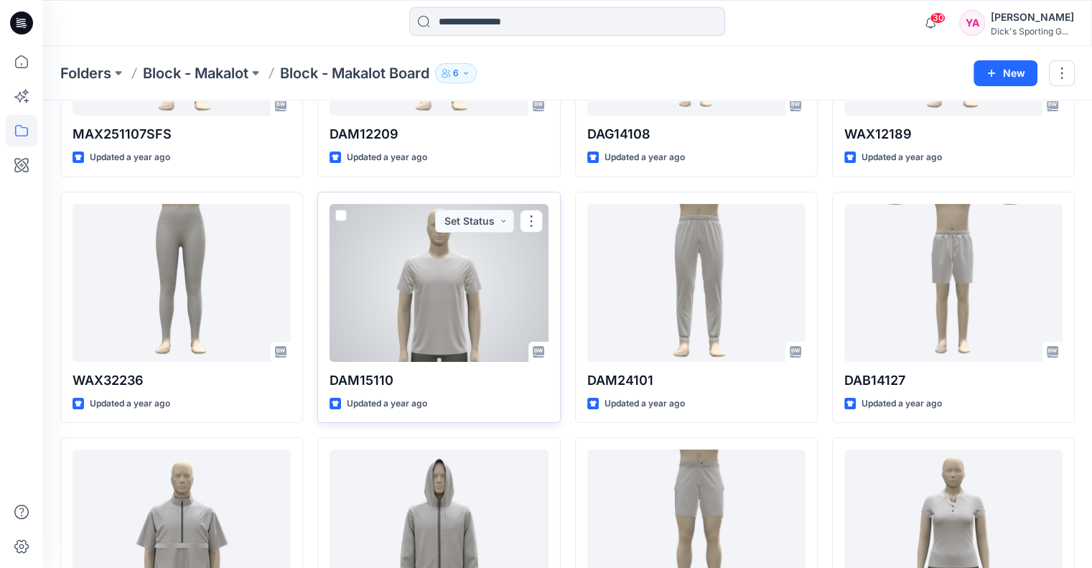
click at [340, 213] on span at bounding box center [340, 215] width 11 height 11
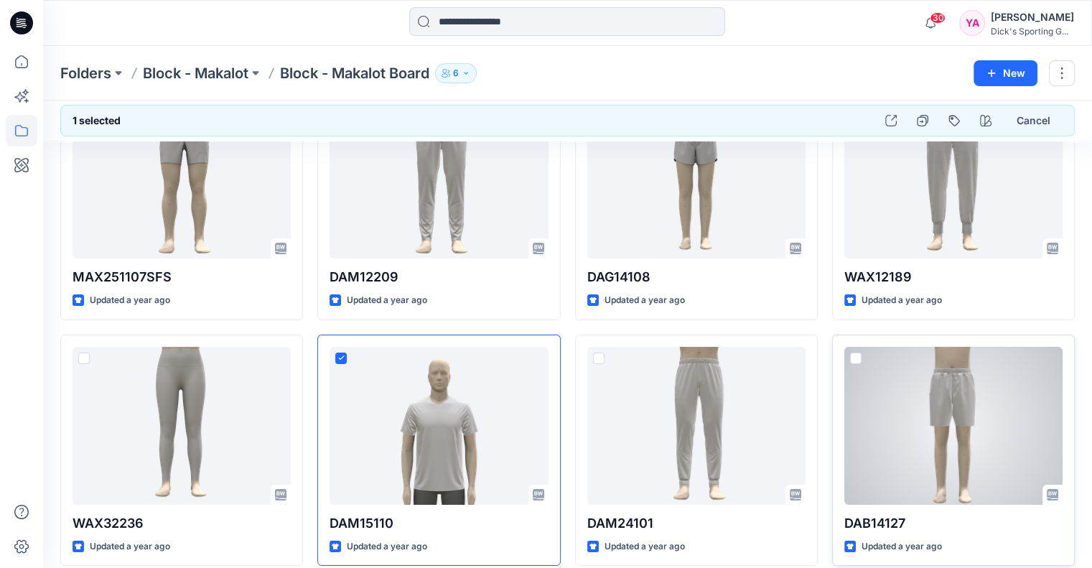
scroll to position [71, 0]
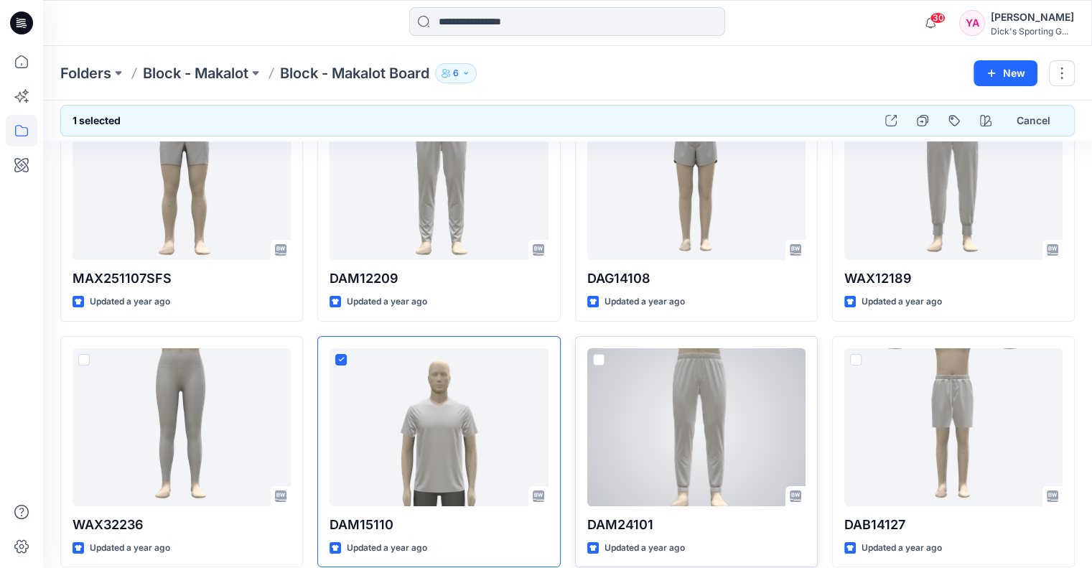
click at [597, 357] on span at bounding box center [598, 359] width 11 height 11
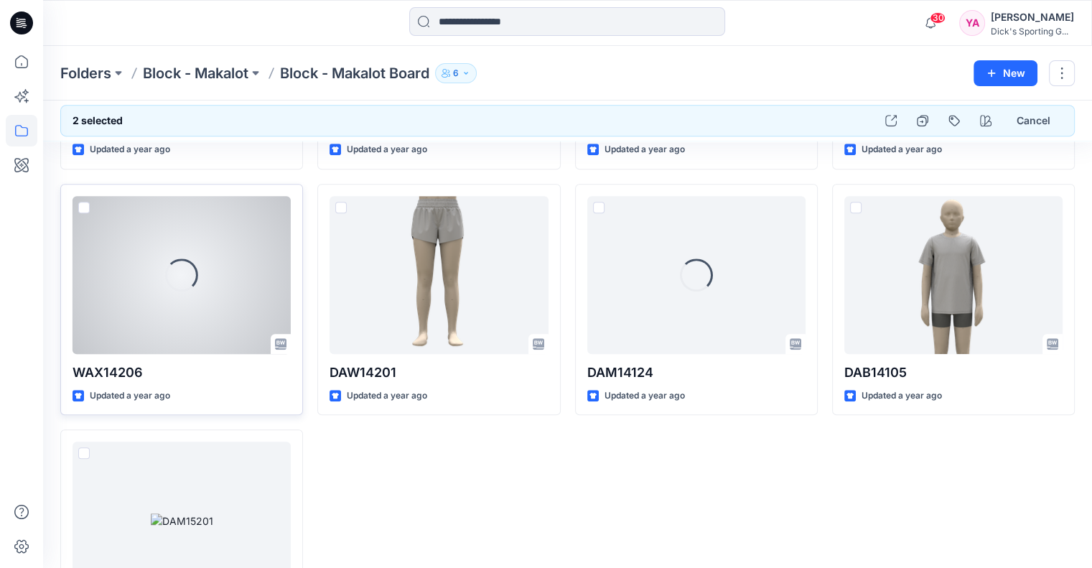
scroll to position [718, 0]
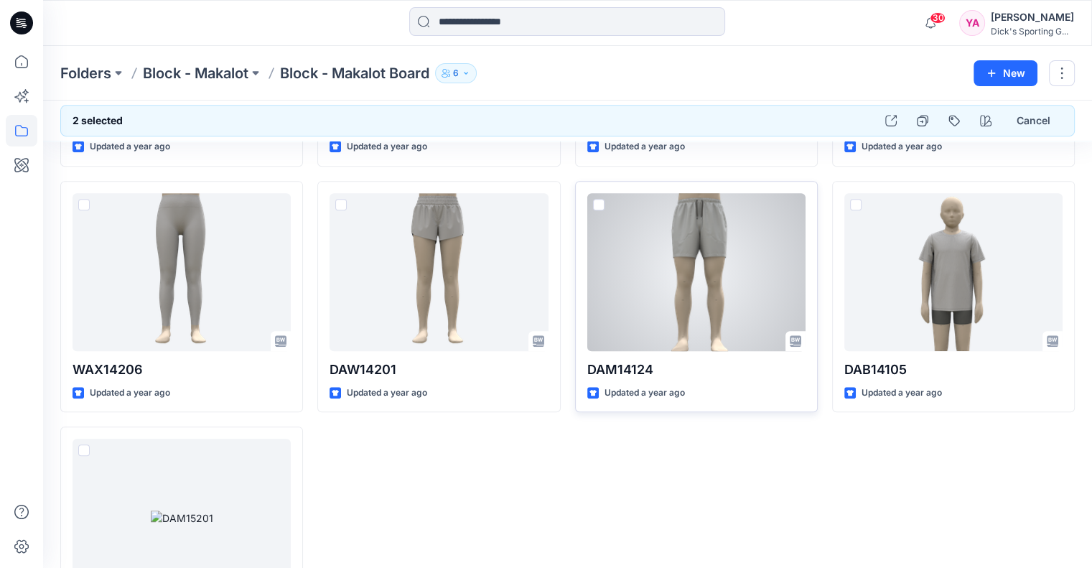
click at [601, 202] on span at bounding box center [598, 204] width 11 height 11
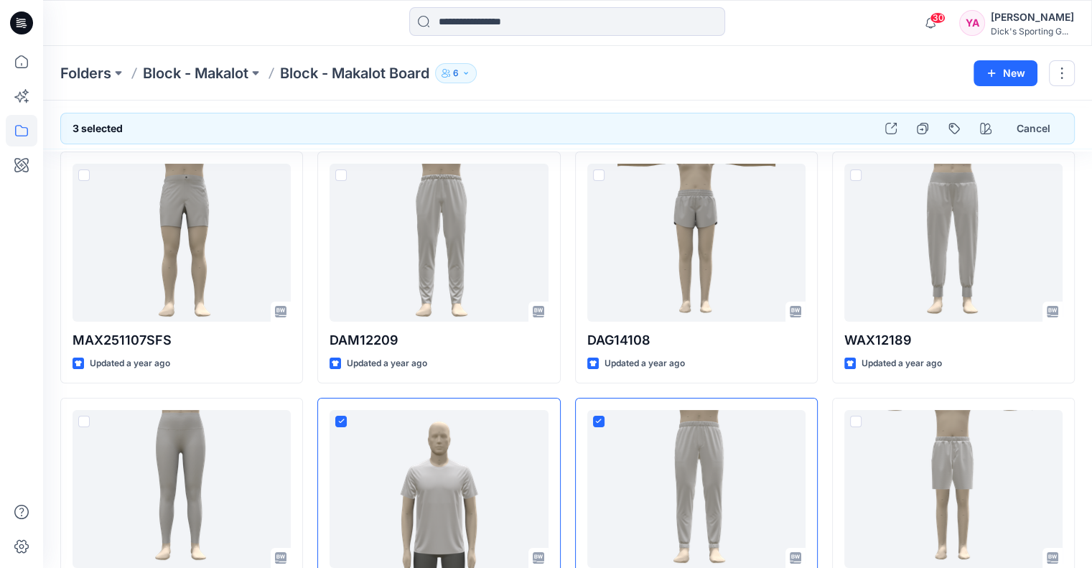
scroll to position [0, 0]
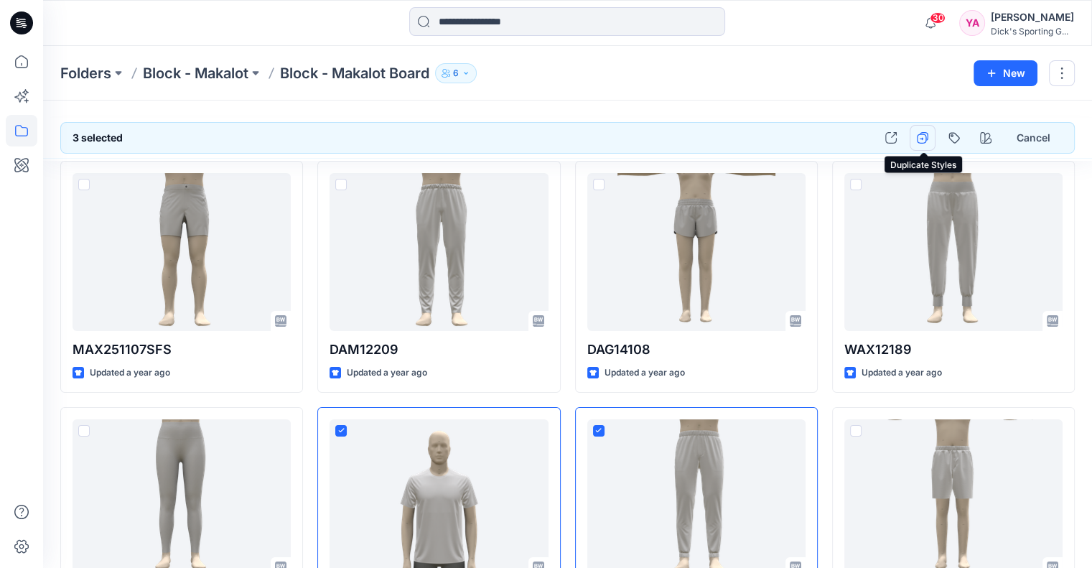
click at [927, 135] on icon "button" at bounding box center [921, 137] width 11 height 11
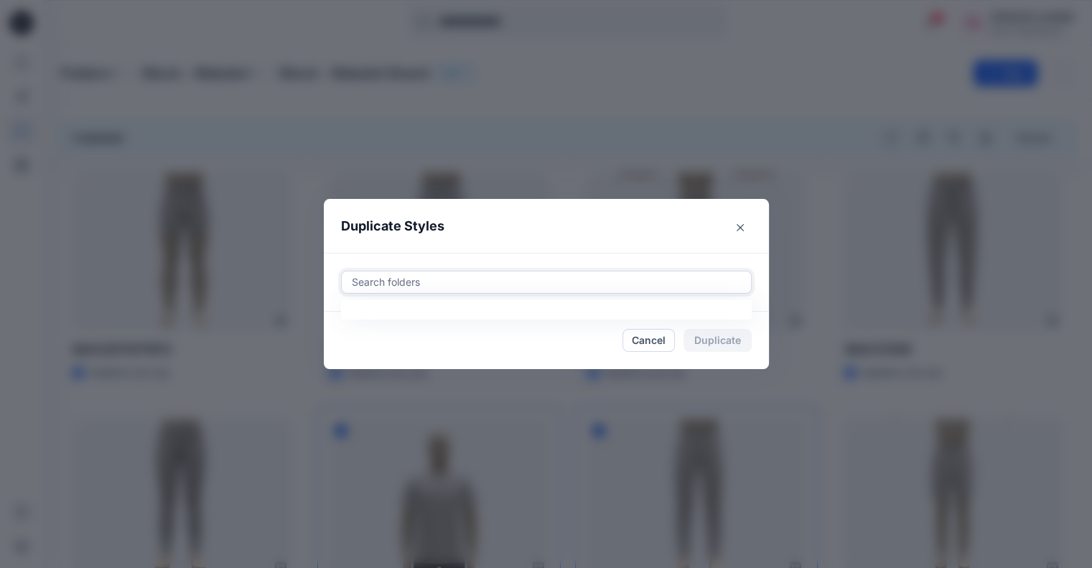
click at [526, 291] on div at bounding box center [546, 281] width 392 height 17
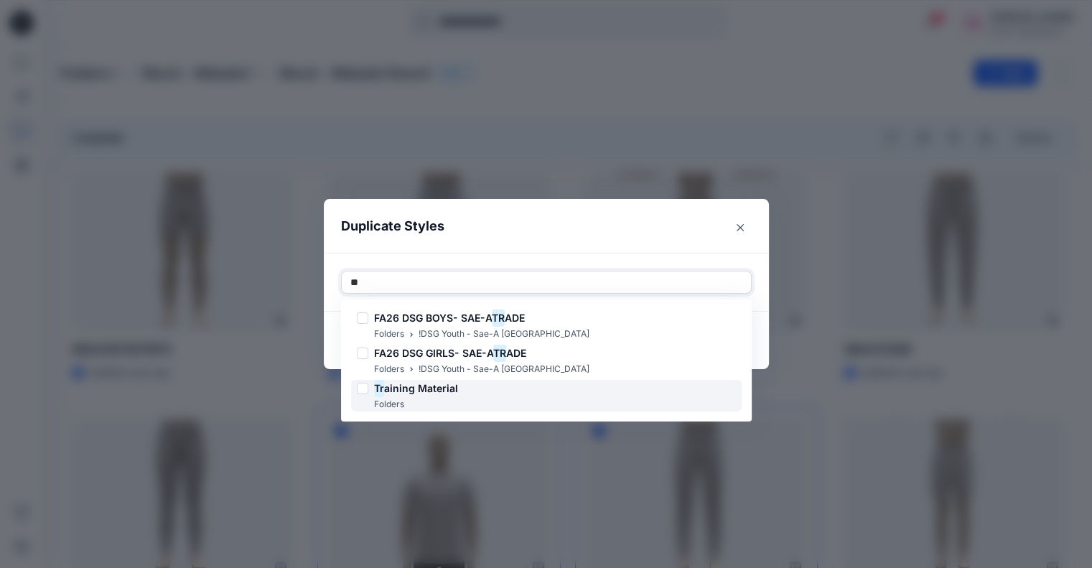
click at [424, 388] on span "aining Material" at bounding box center [421, 388] width 74 height 12
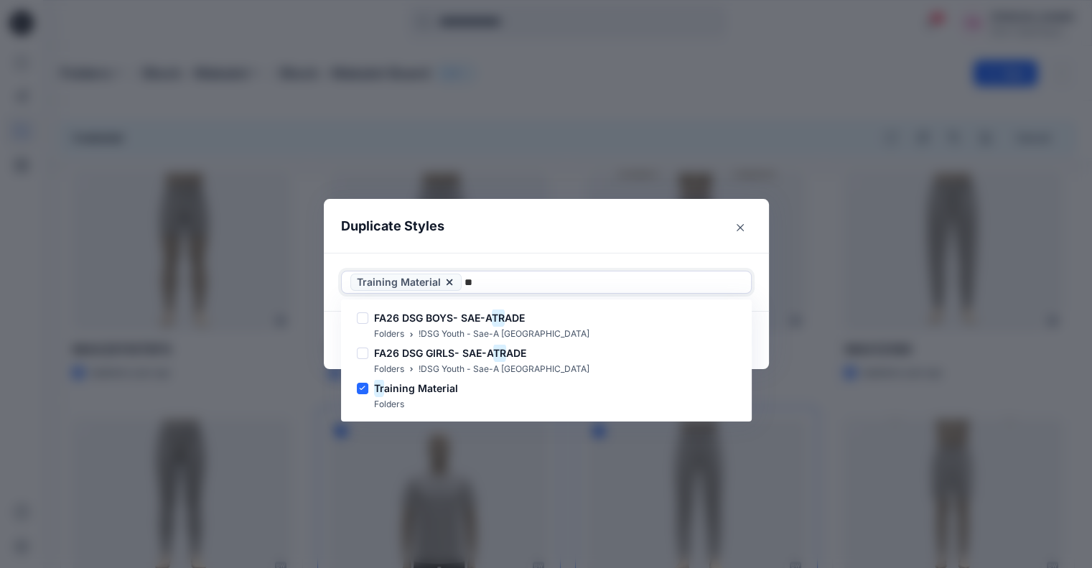
type input "**"
click at [634, 248] on header "Duplicate Styles" at bounding box center [532, 226] width 416 height 55
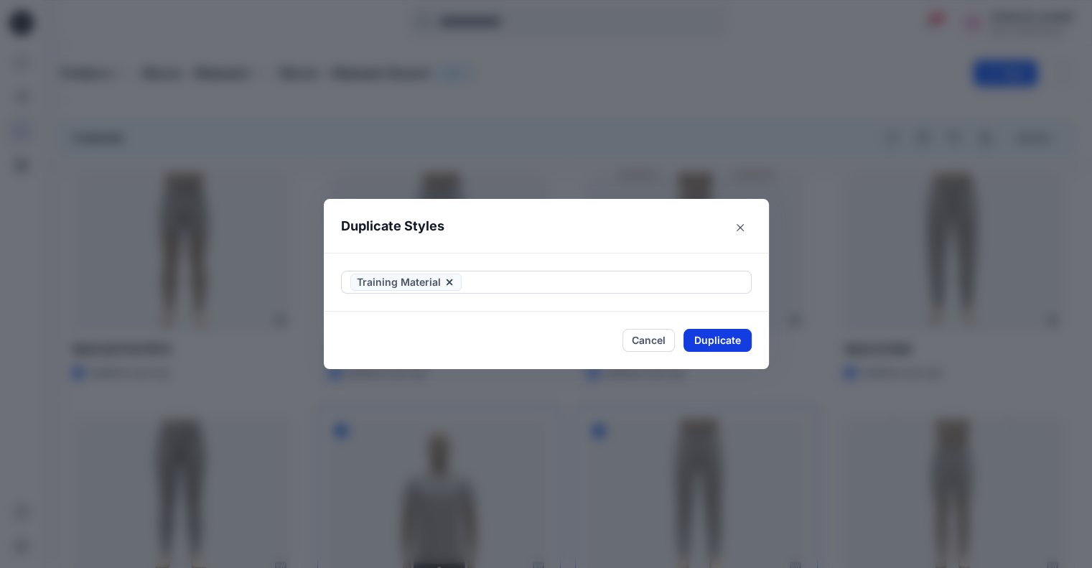
click at [743, 341] on button "Duplicate" at bounding box center [717, 340] width 68 height 23
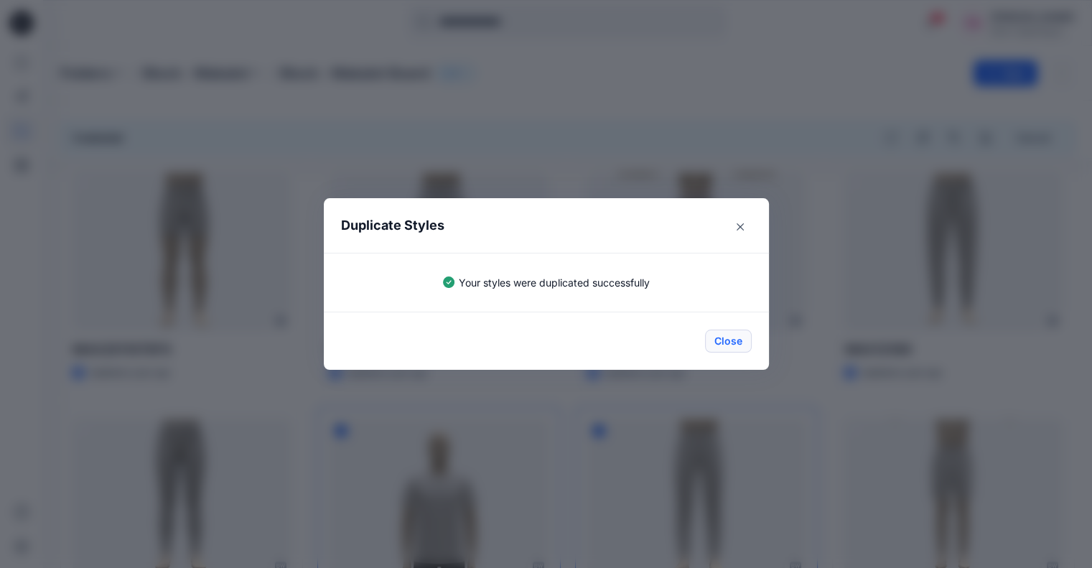
click at [751, 342] on button "Close" at bounding box center [728, 340] width 47 height 23
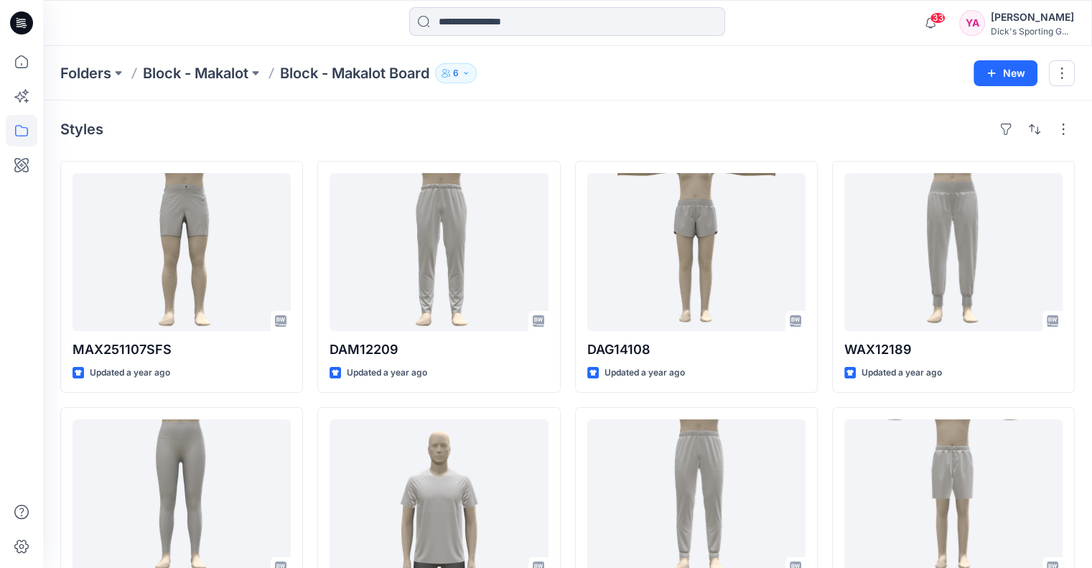
click at [677, 80] on div "Folders Block - Makalot Block - Makalot Board 6" at bounding box center [511, 73] width 902 height 20
click at [21, 133] on icon at bounding box center [22, 131] width 32 height 32
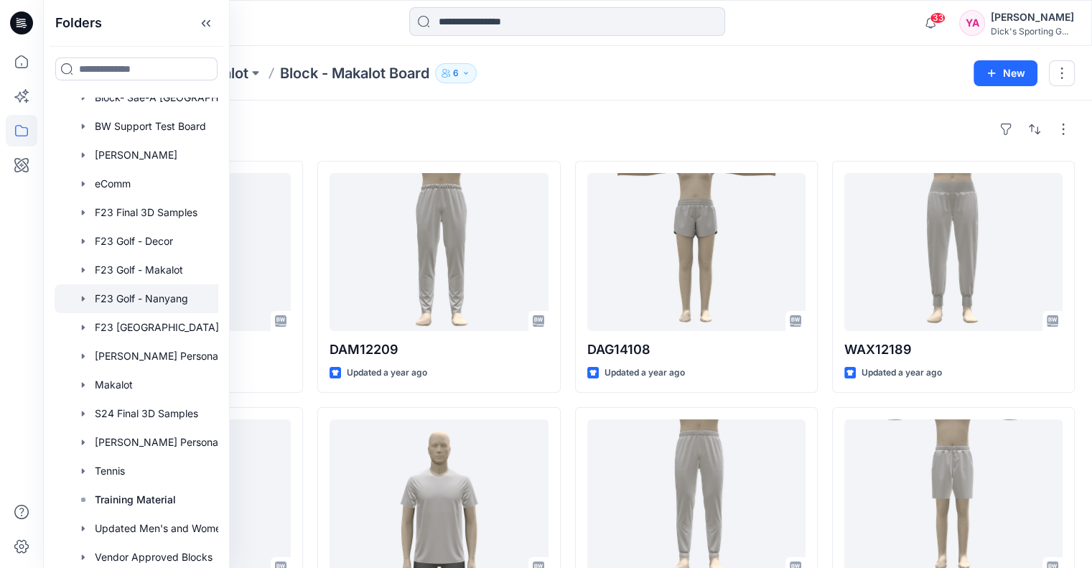
scroll to position [2001, 0]
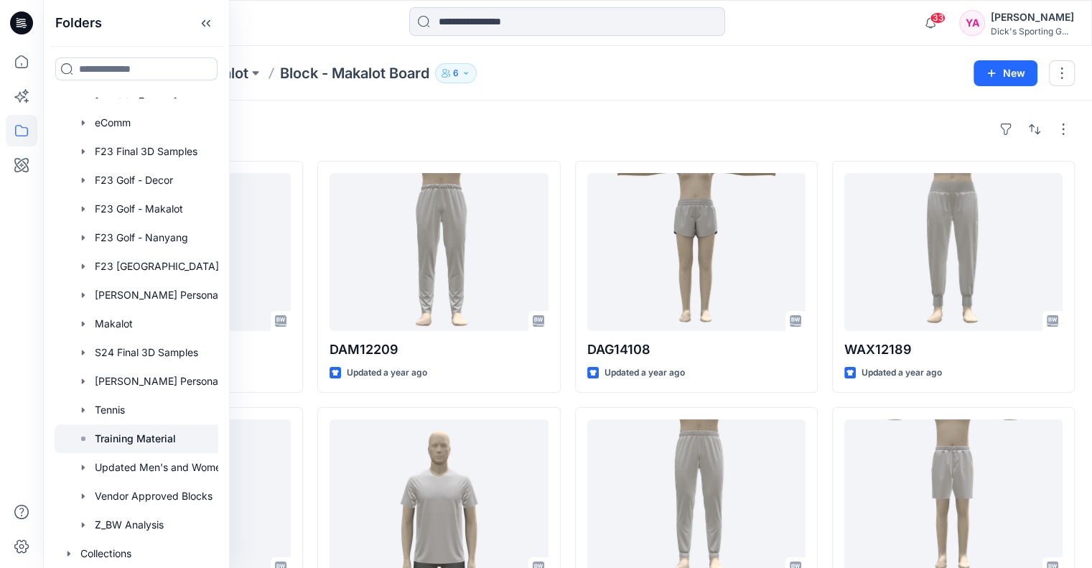
click at [146, 433] on p "Training Material" at bounding box center [135, 438] width 81 height 17
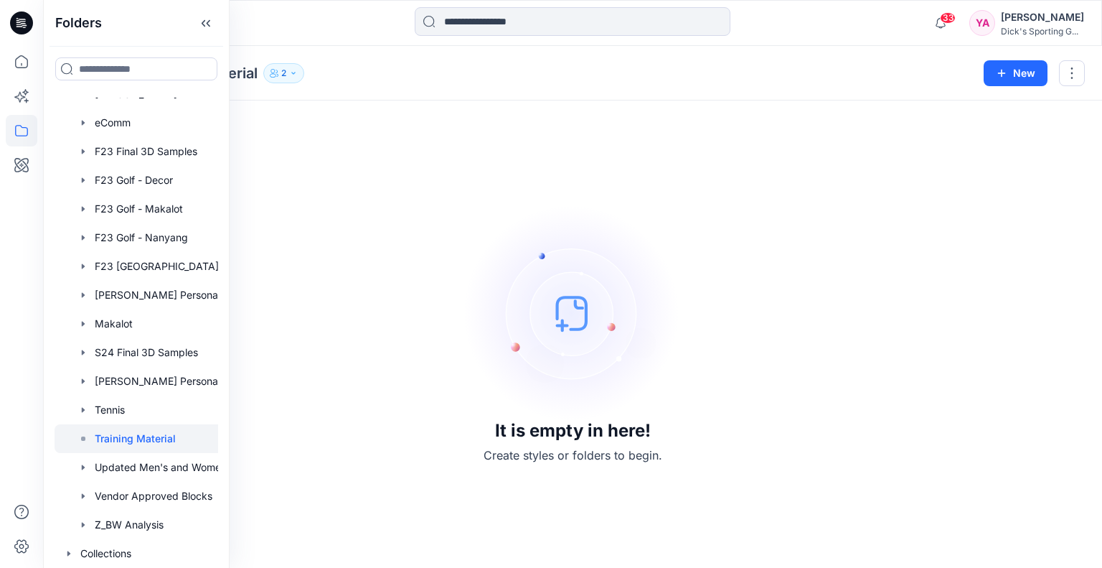
click at [297, 205] on div "It is empty in here! Create styles or folders to begin." at bounding box center [572, 334] width 1025 height 433
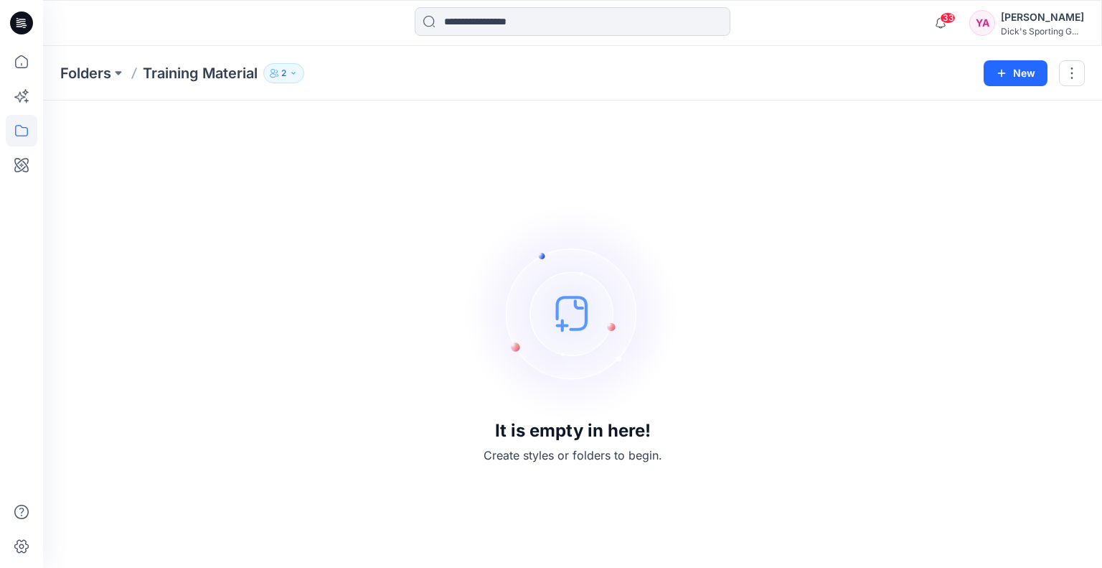
click at [186, 72] on p "Training Material" at bounding box center [200, 73] width 115 height 20
click at [105, 72] on p "Folders" at bounding box center [85, 73] width 51 height 20
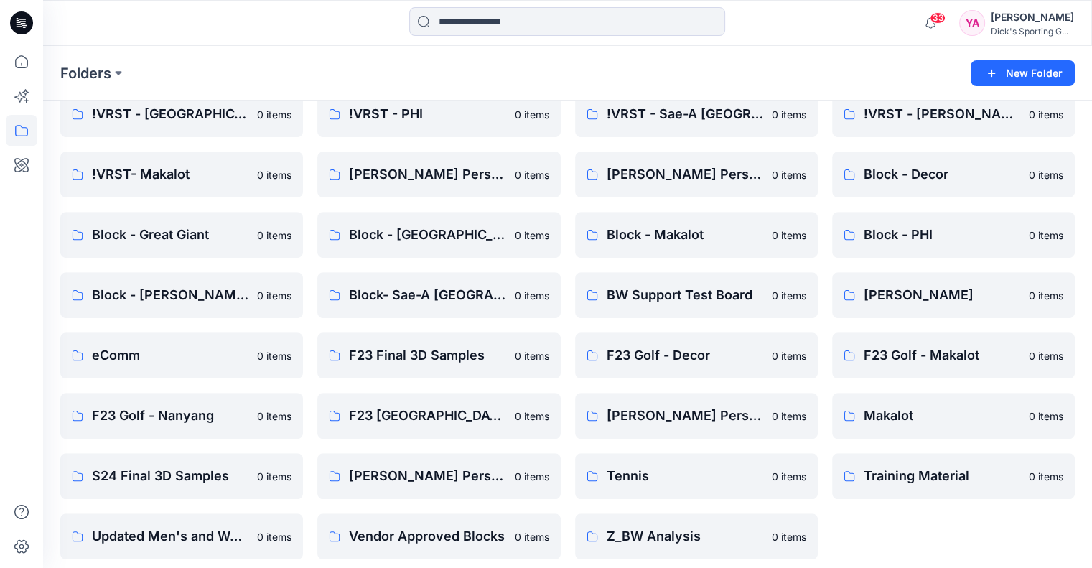
scroll to position [858, 0]
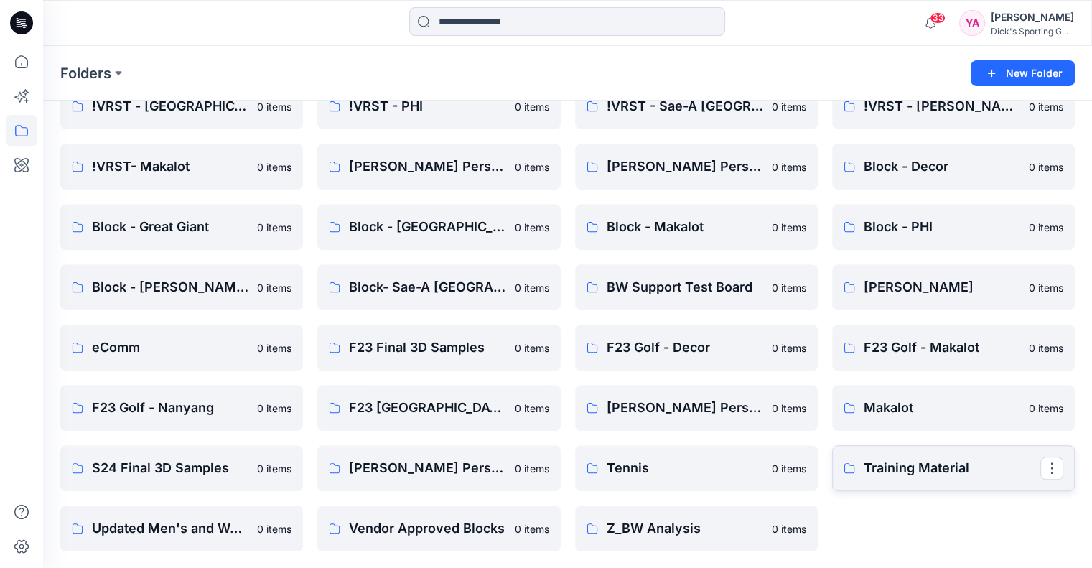
click at [903, 462] on p "Training Material" at bounding box center [951, 468] width 177 height 20
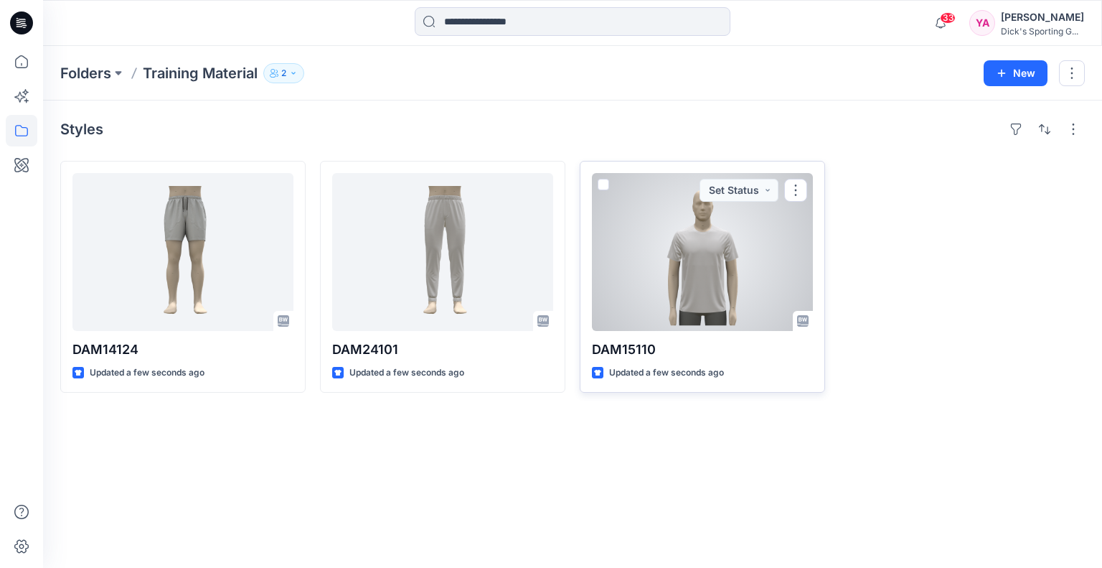
click at [655, 281] on div at bounding box center [702, 252] width 221 height 158
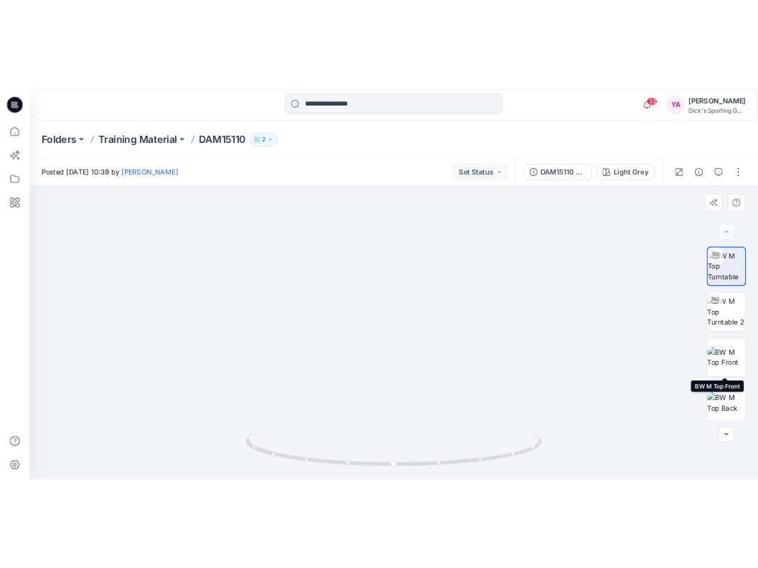
scroll to position [202, 0]
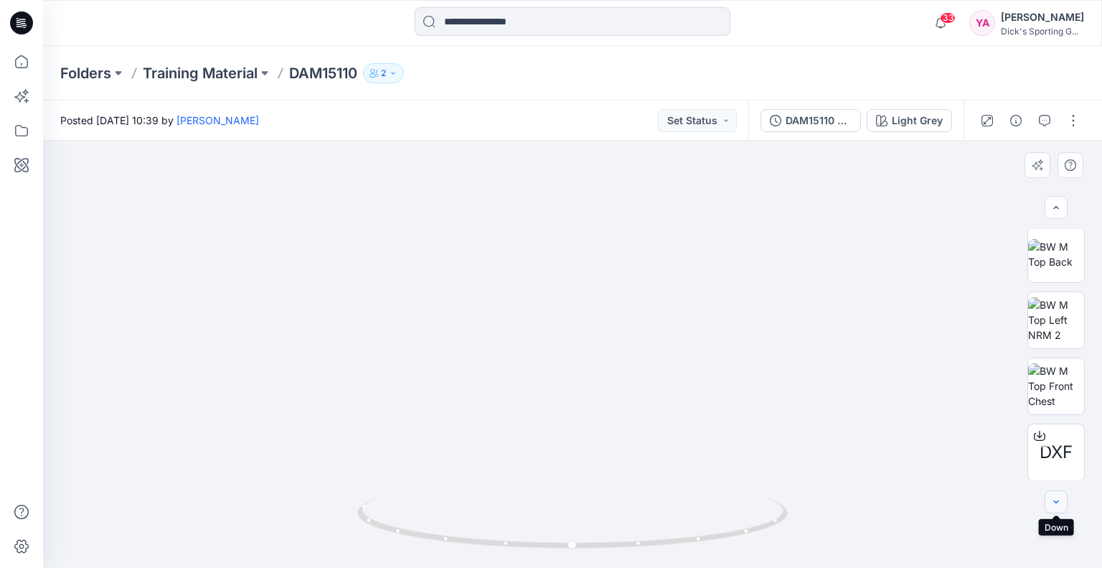
click at [1052, 505] on icon "button" at bounding box center [1056, 501] width 11 height 11
click at [871, 210] on img at bounding box center [573, 242] width 872 height 649
click at [823, 126] on div "DAM15110 BLOCK_240904" at bounding box center [819, 121] width 66 height 16
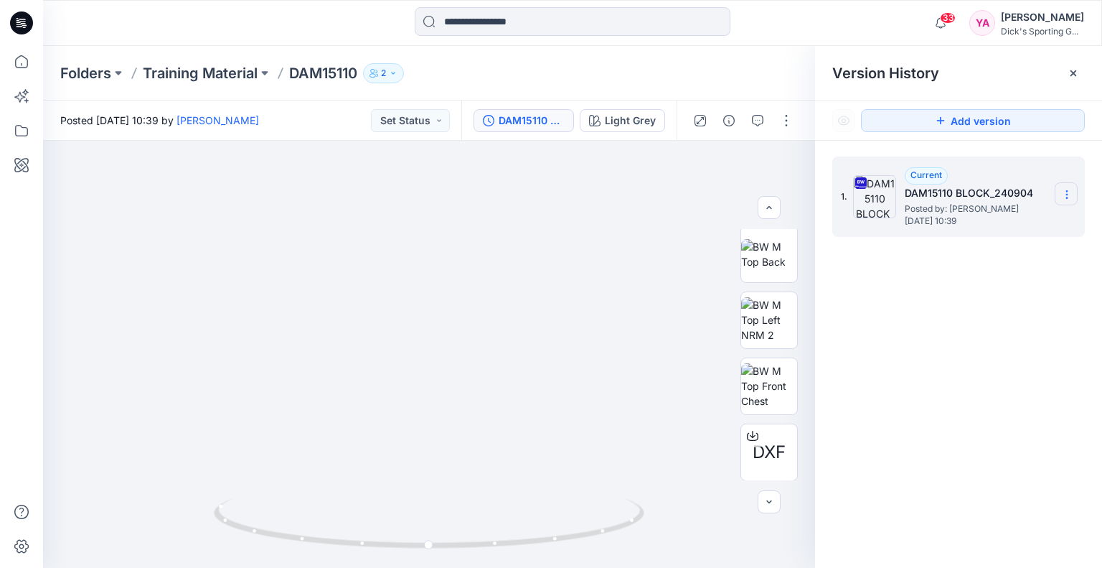
click at [1064, 194] on icon at bounding box center [1066, 194] width 11 height 11
click at [919, 222] on icon at bounding box center [921, 221] width 11 height 11
click at [948, 273] on div "1. Current DAM15110 BLOCK_240904 Posted by: Yoshie Adams Monday, September 22, …" at bounding box center [958, 365] width 287 height 448
